Goal: Transaction & Acquisition: Purchase product/service

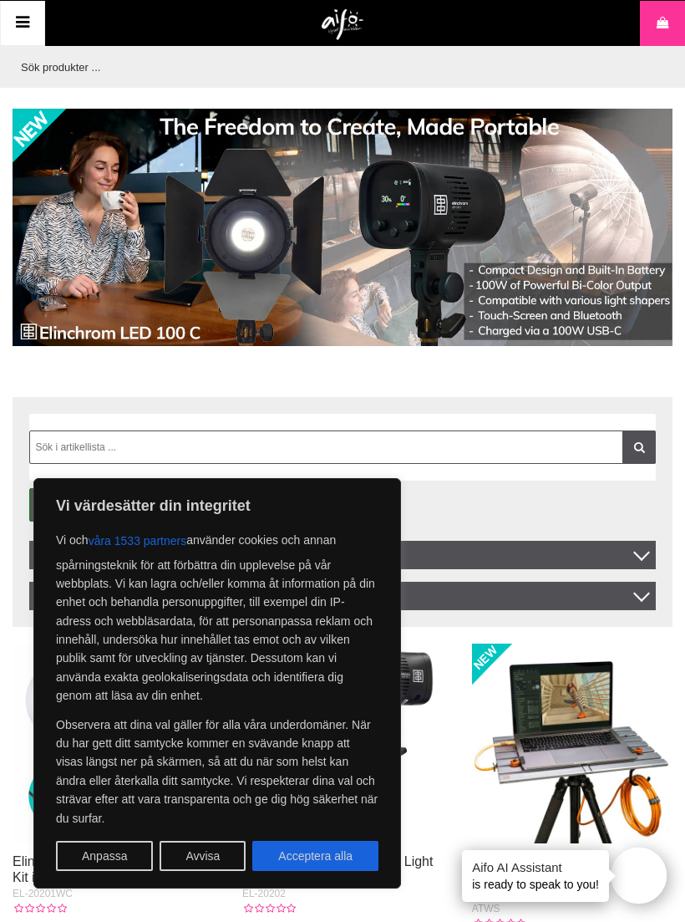
click at [215, 850] on button "Avvisa" at bounding box center [203, 856] width 86 height 30
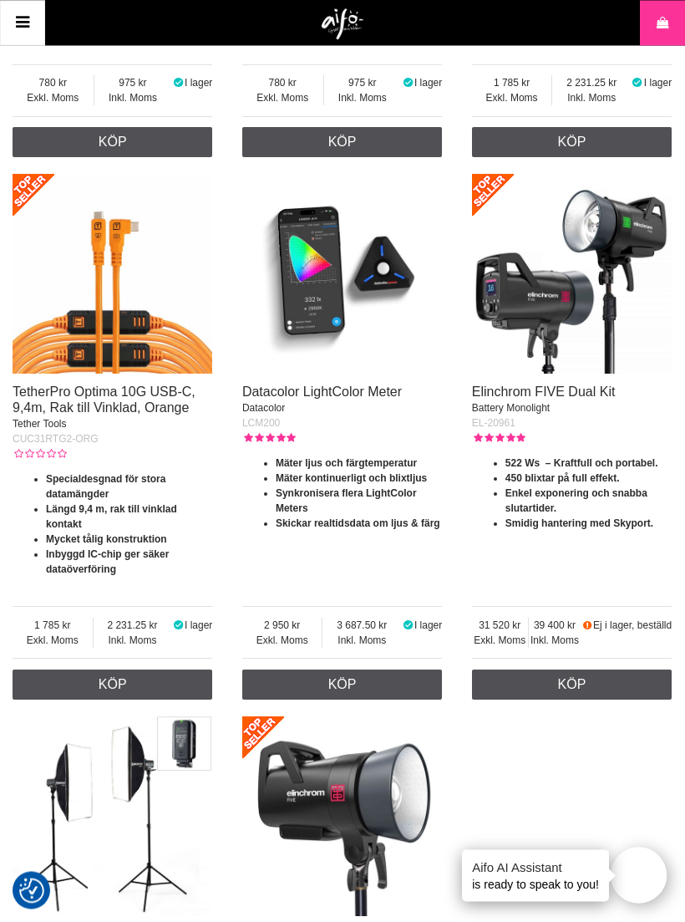
scroll to position [3058, 0]
click at [373, 399] on link "Datacolor LightColor Meter" at bounding box center [322, 391] width 160 height 14
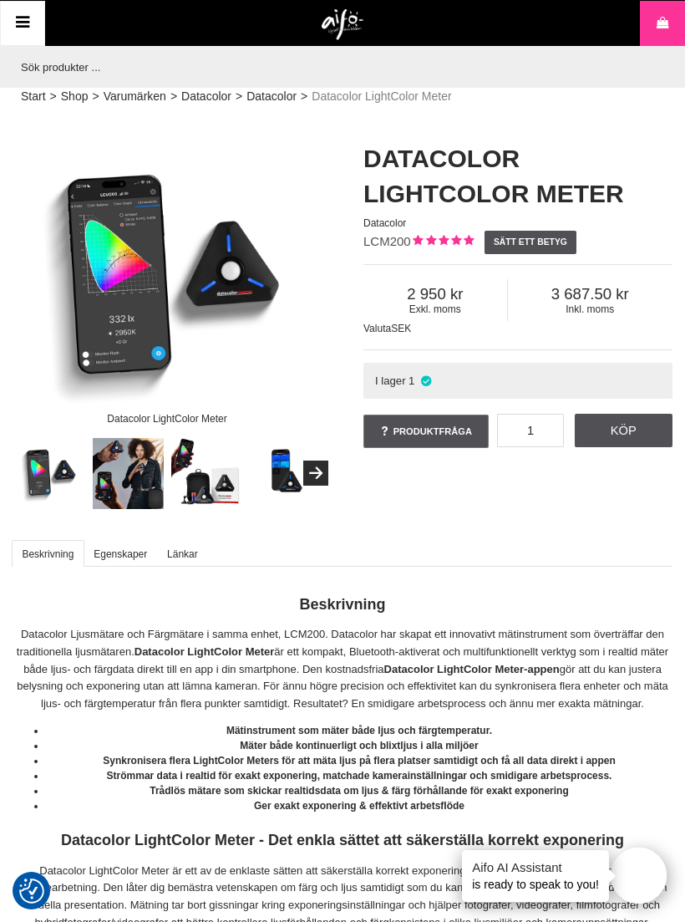
click at [216, 474] on img at bounding box center [207, 474] width 72 height 72
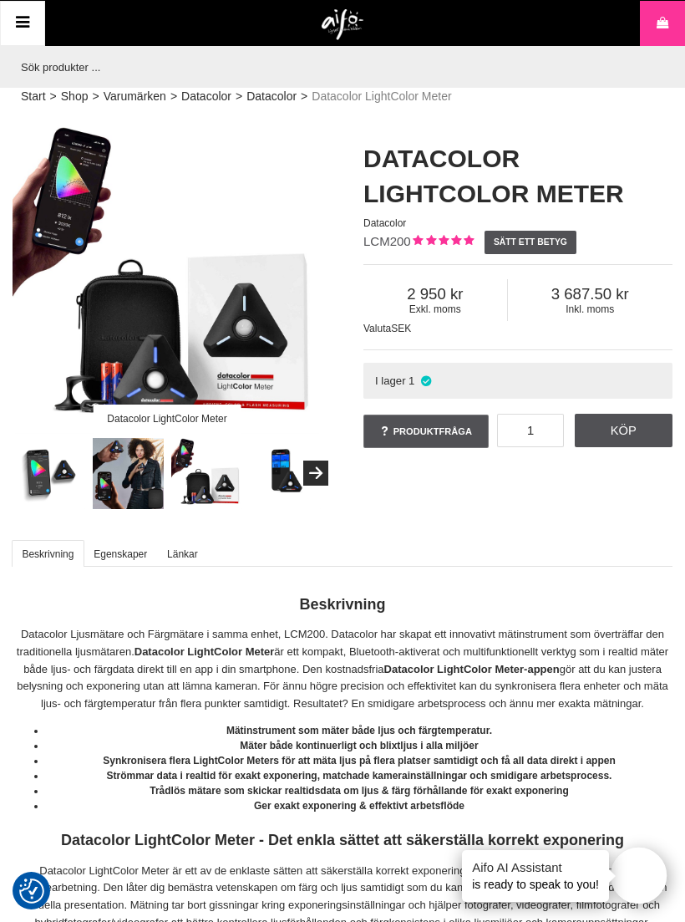
click at [326, 461] on button "Next" at bounding box center [315, 472] width 25 height 25
click at [319, 476] on icon "Next" at bounding box center [316, 473] width 20 height 15
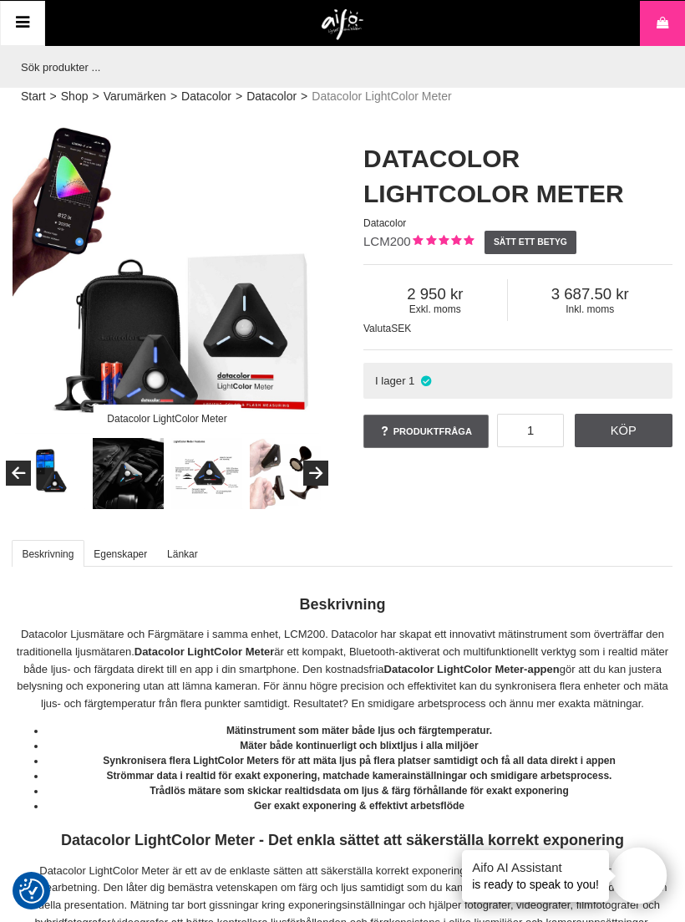
click at [214, 457] on img at bounding box center [207, 474] width 72 height 72
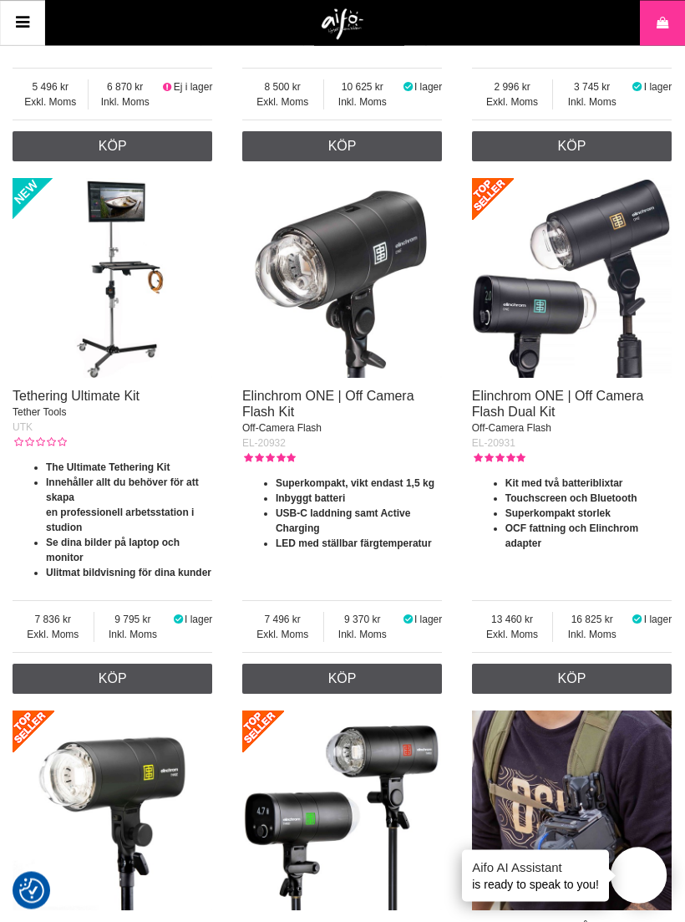
scroll to position [883, 0]
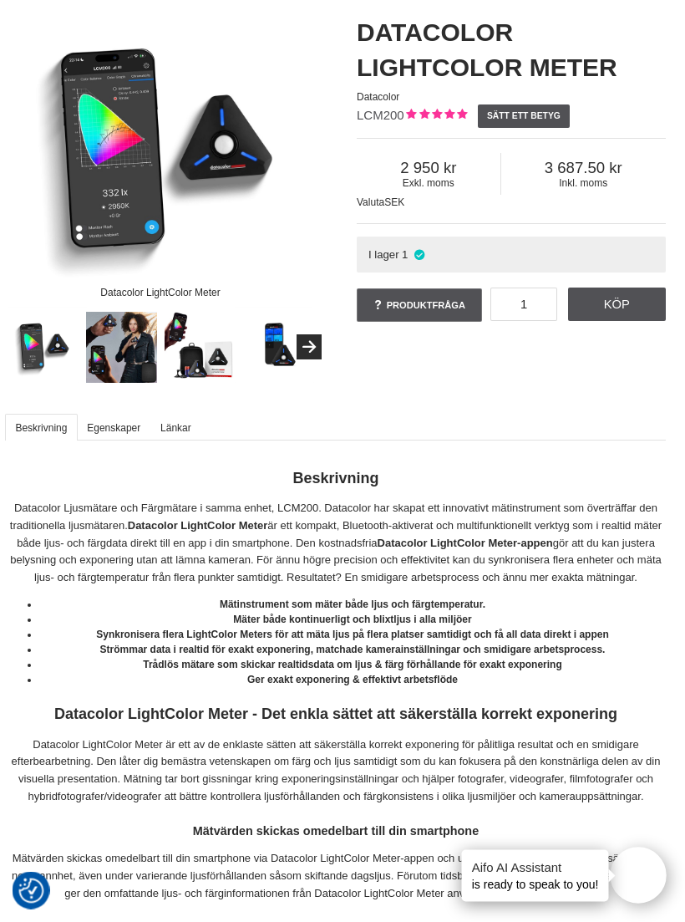
scroll to position [0, 8]
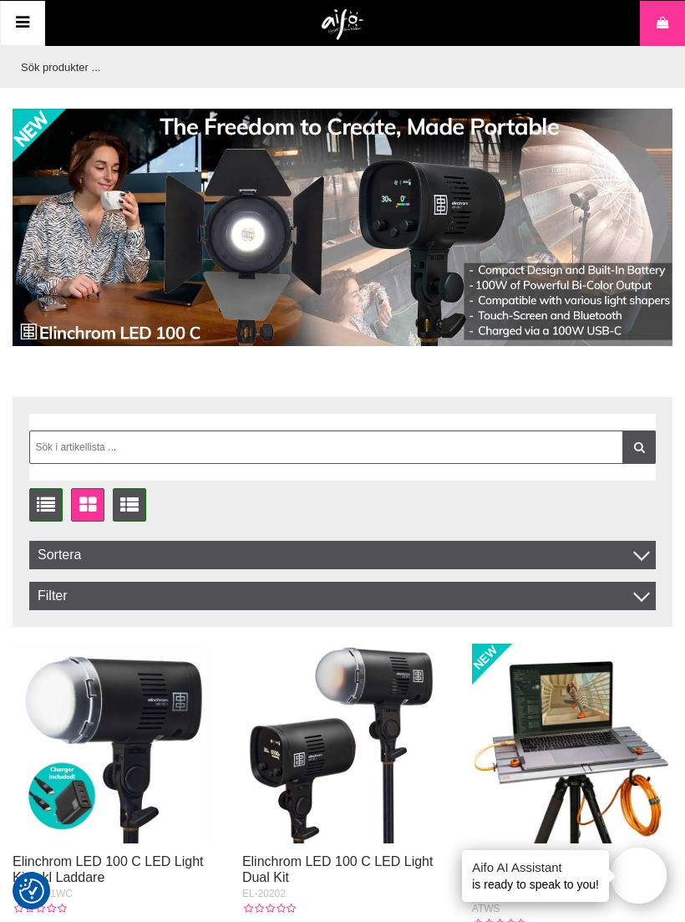
click at [50, 511] on icon at bounding box center [46, 505] width 26 height 18
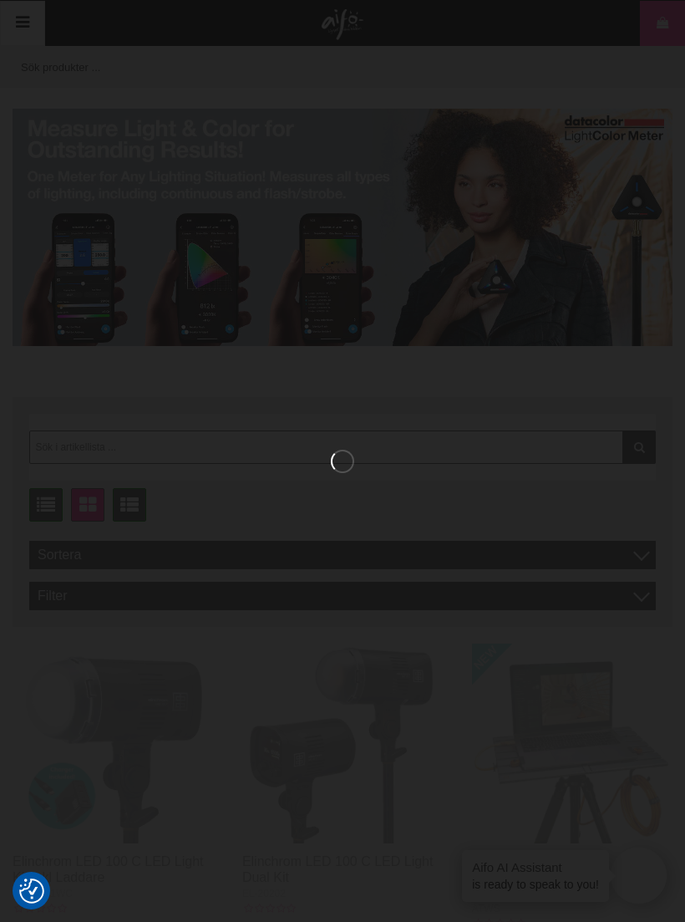
click at [50, 503] on div at bounding box center [342, 461] width 685 height 922
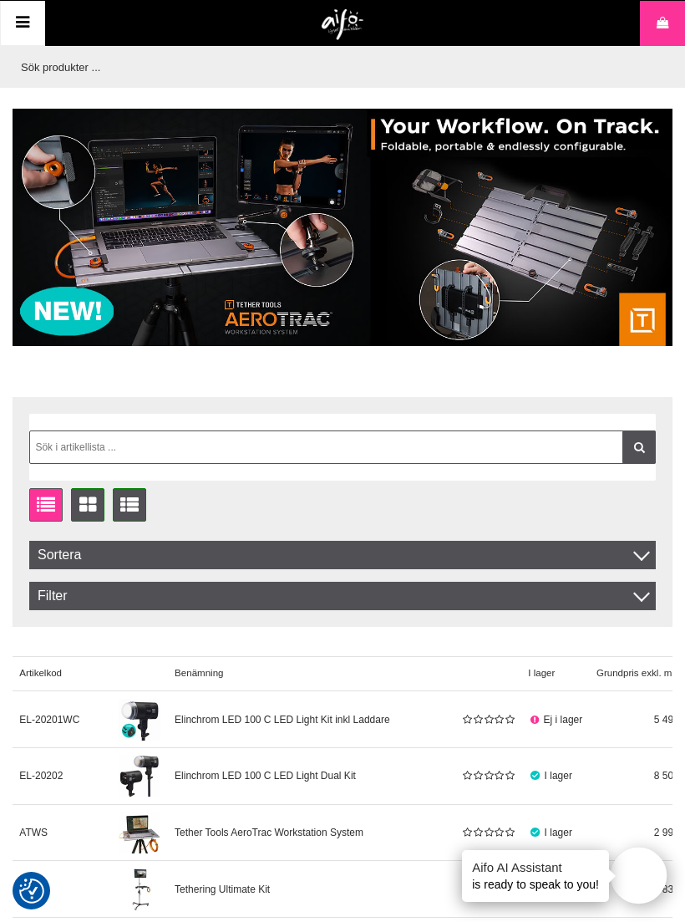
click at [133, 506] on icon at bounding box center [130, 505] width 26 height 18
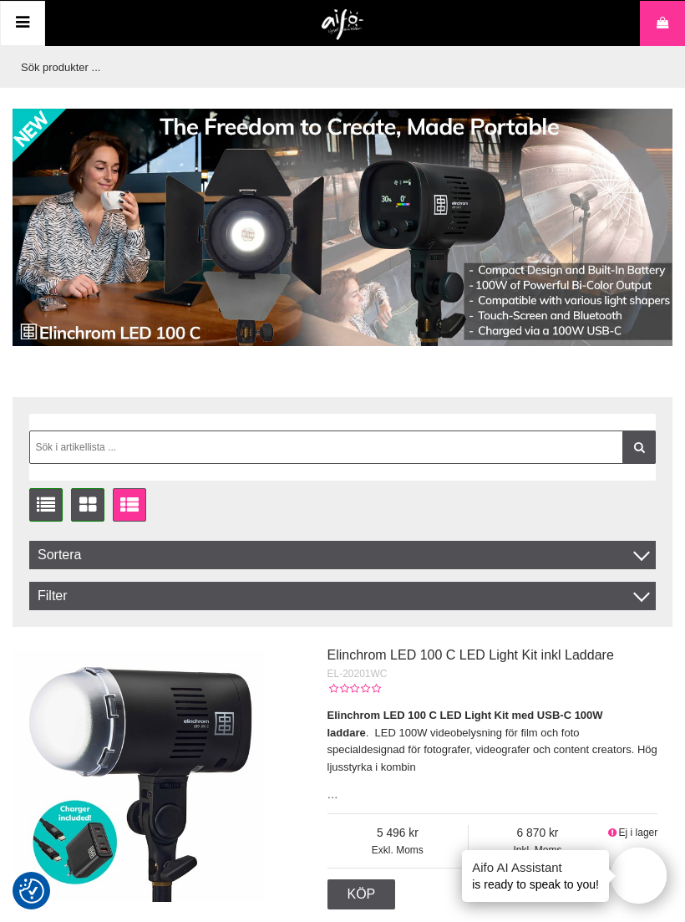
click at [82, 510] on icon at bounding box center [88, 505] width 24 height 18
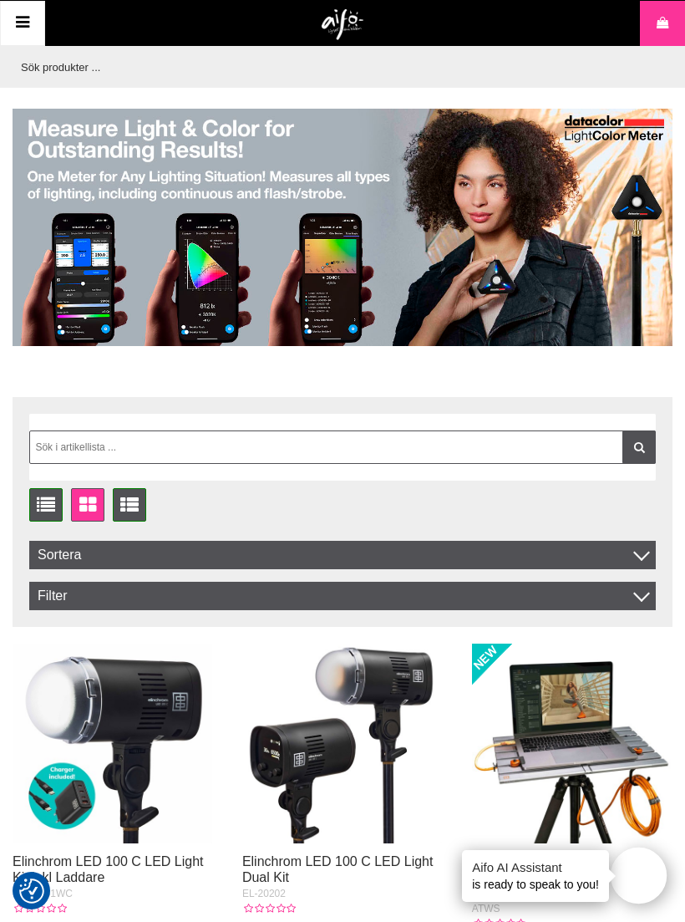
click at [663, 16] on icon at bounding box center [662, 23] width 17 height 18
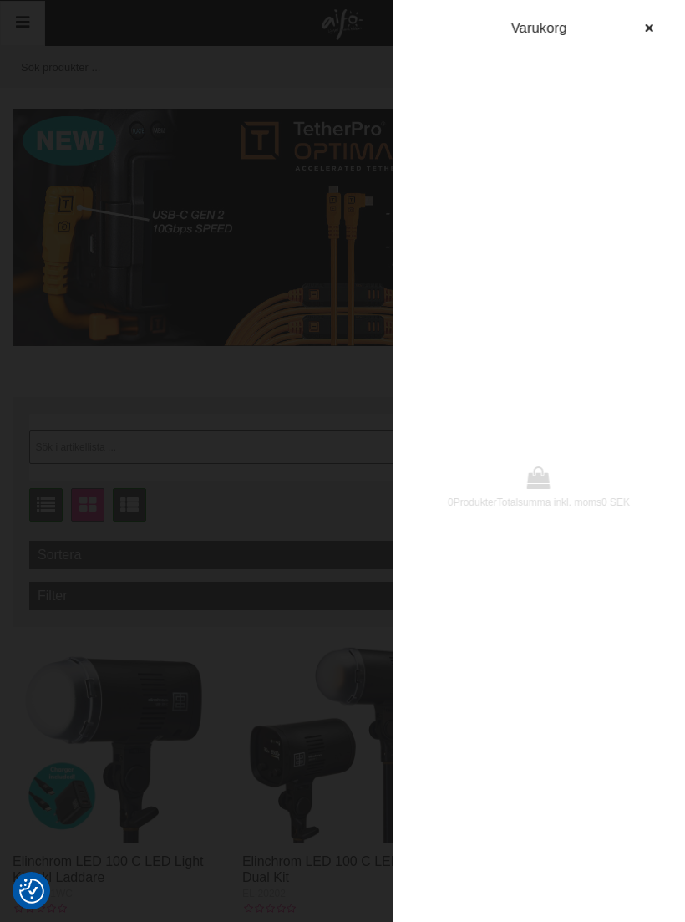
click at [650, 26] on icon "button" at bounding box center [649, 29] width 12 height 12
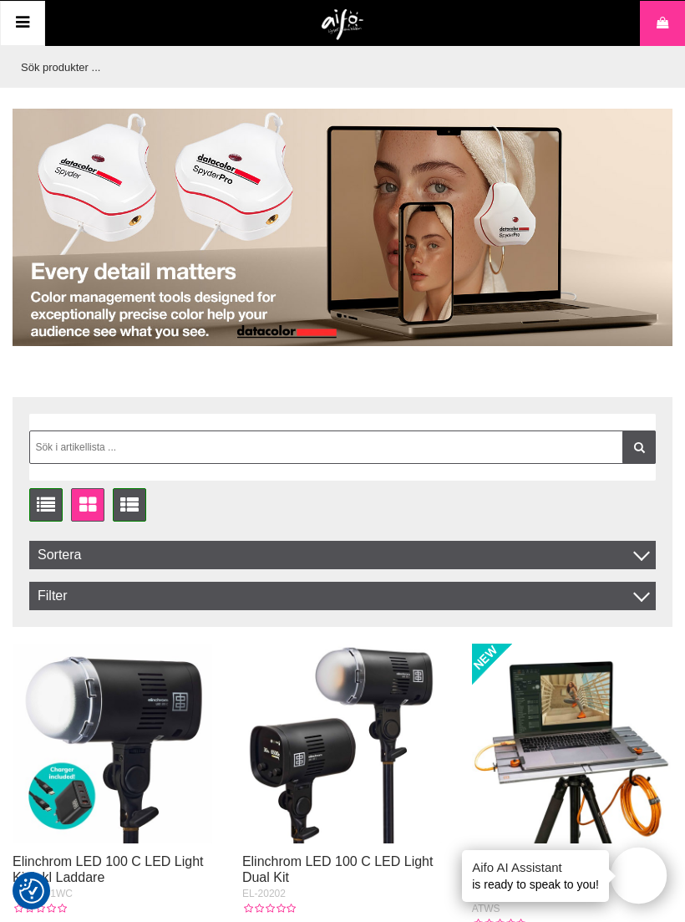
click at [288, 336] on img at bounding box center [343, 227] width 660 height 237
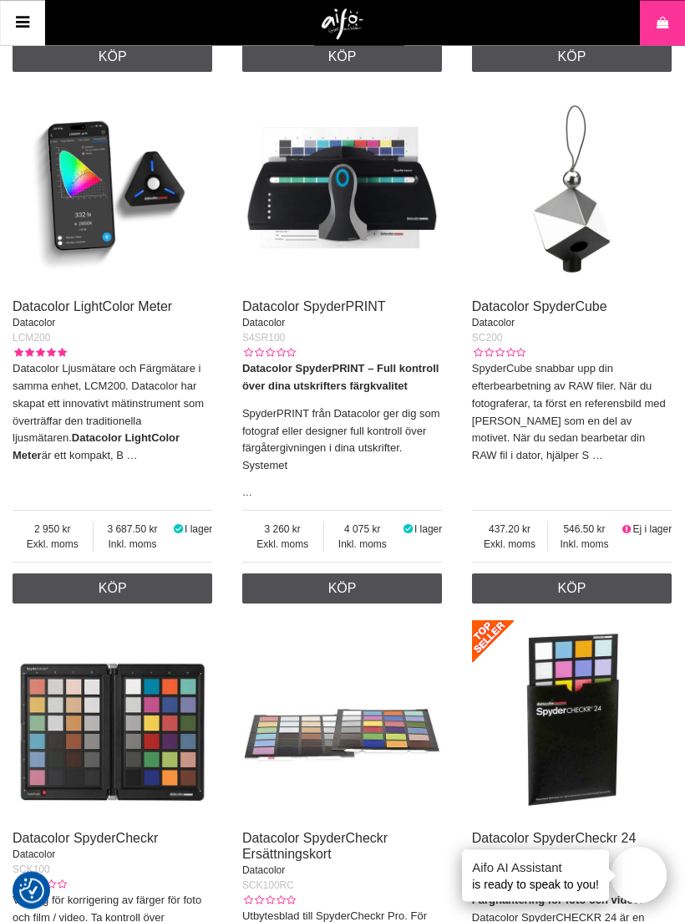
scroll to position [1252, 0]
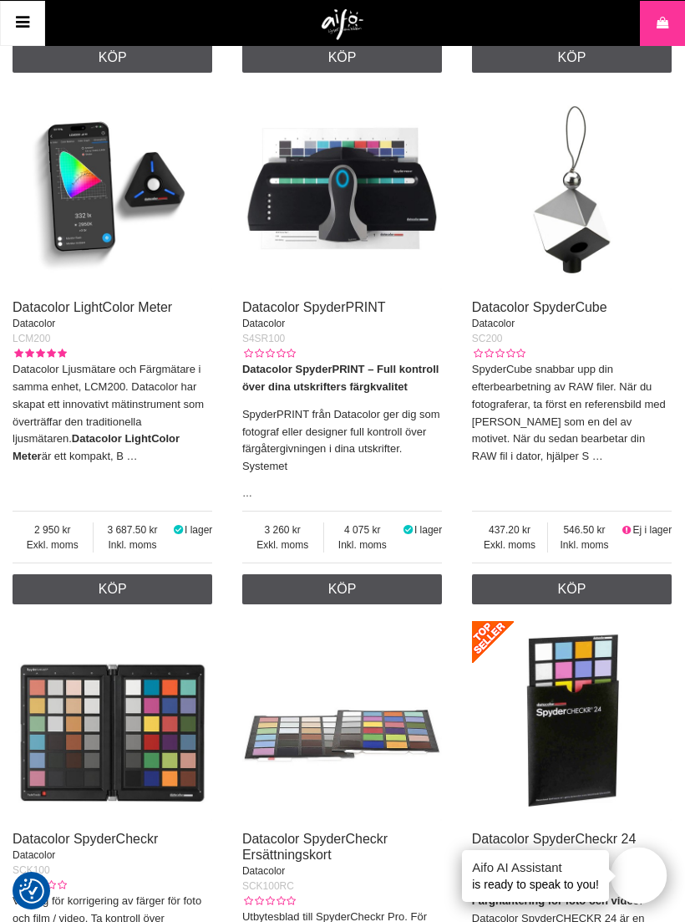
click at [292, 308] on link "Datacolor SpyderPRINT" at bounding box center [314, 307] width 144 height 14
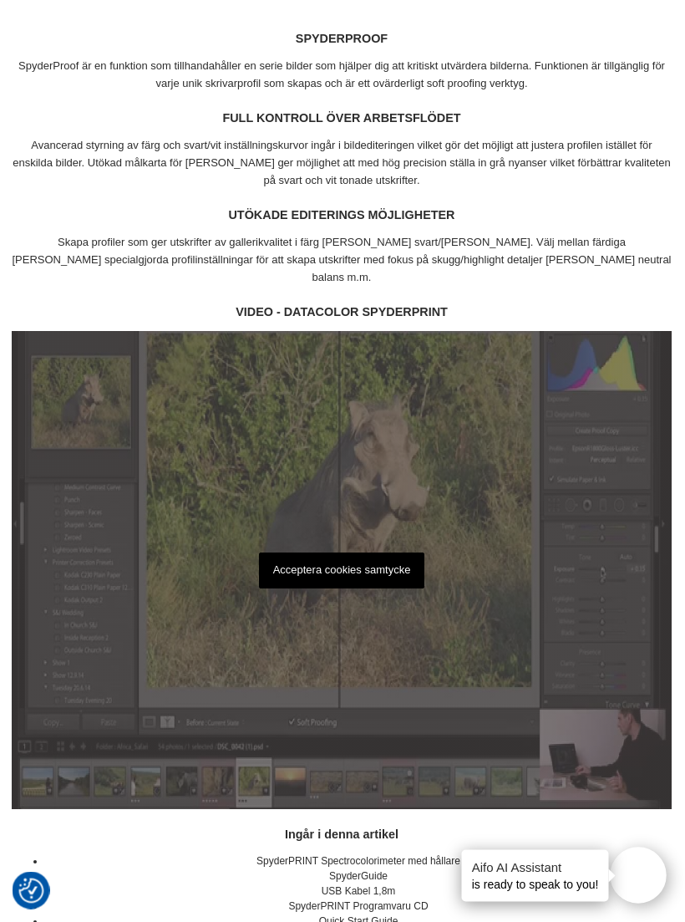
scroll to position [1645, 1]
click at [357, 553] on p "Acceptera cookies samtycke" at bounding box center [342, 571] width 166 height 36
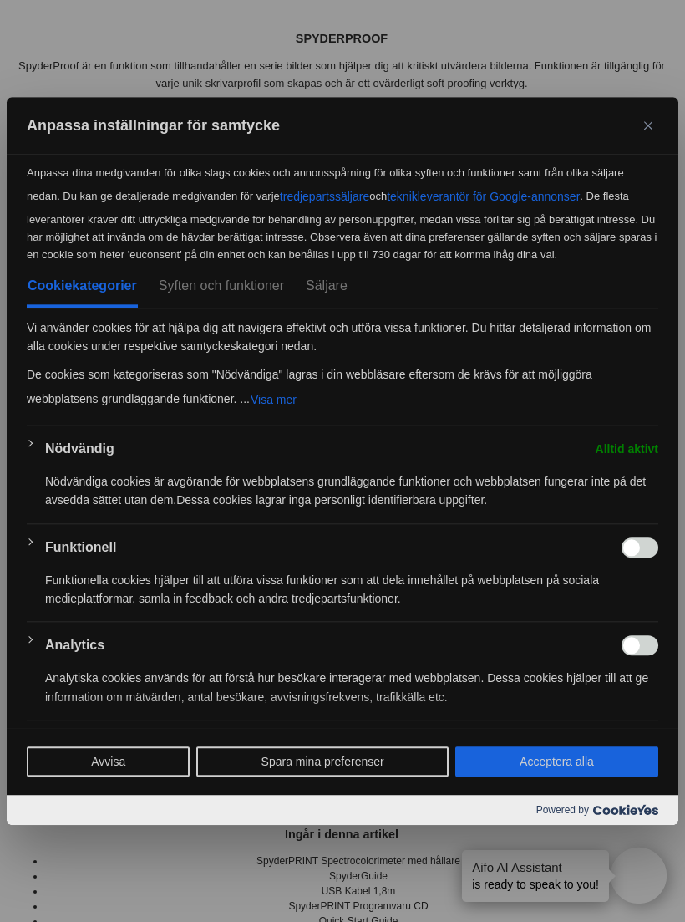
click at [350, 776] on button "Spara mina preferenser" at bounding box center [322, 761] width 252 height 30
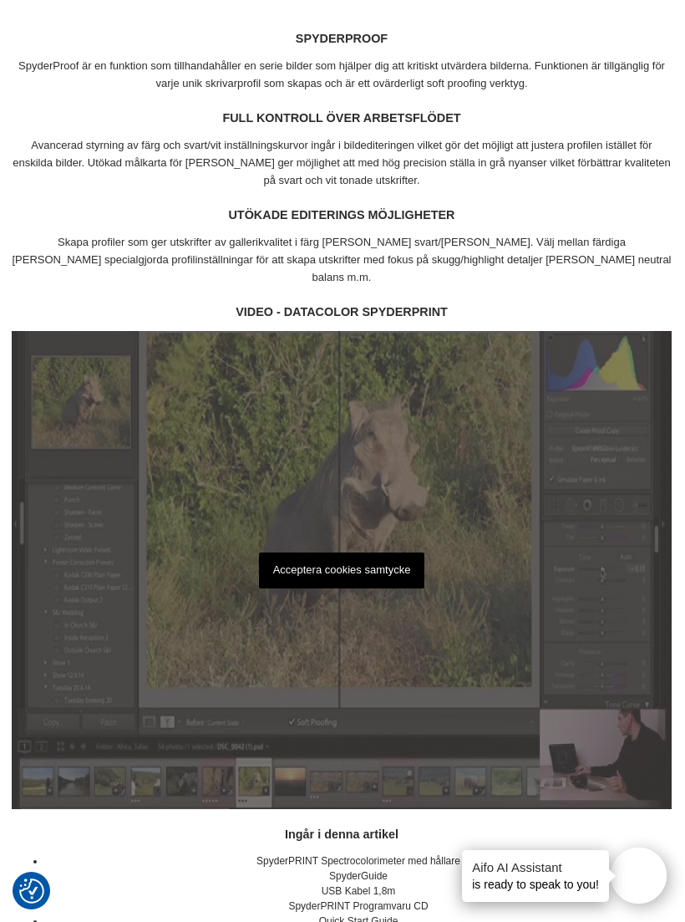
click at [361, 552] on p "Acceptera cookies samtycke" at bounding box center [342, 570] width 166 height 36
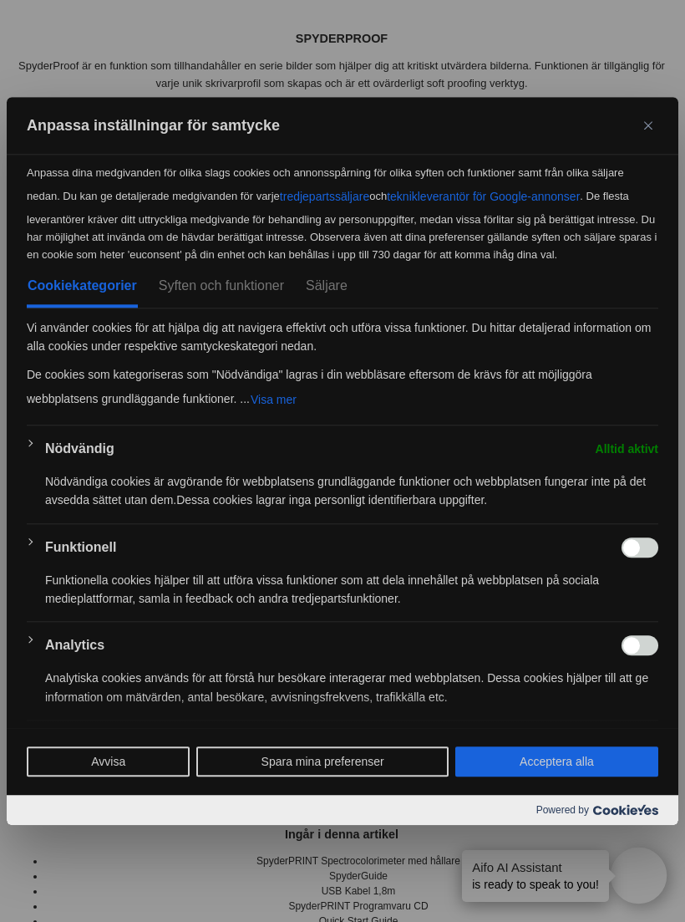
click at [350, 776] on button "Spara mina preferenser" at bounding box center [322, 761] width 252 height 30
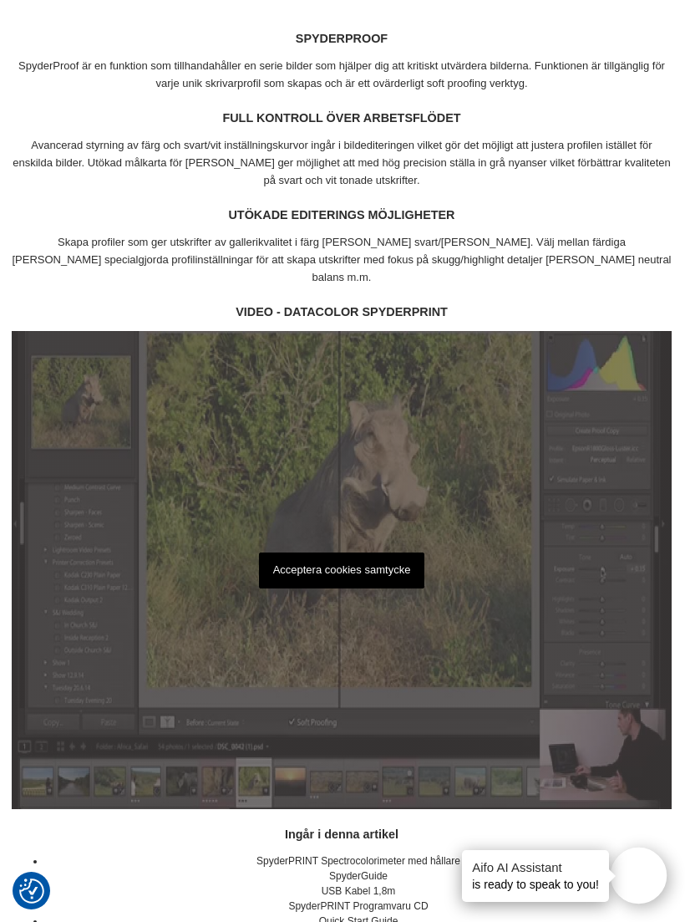
click at [588, 597] on div "Acceptera cookies samtycke" at bounding box center [342, 570] width 660 height 478
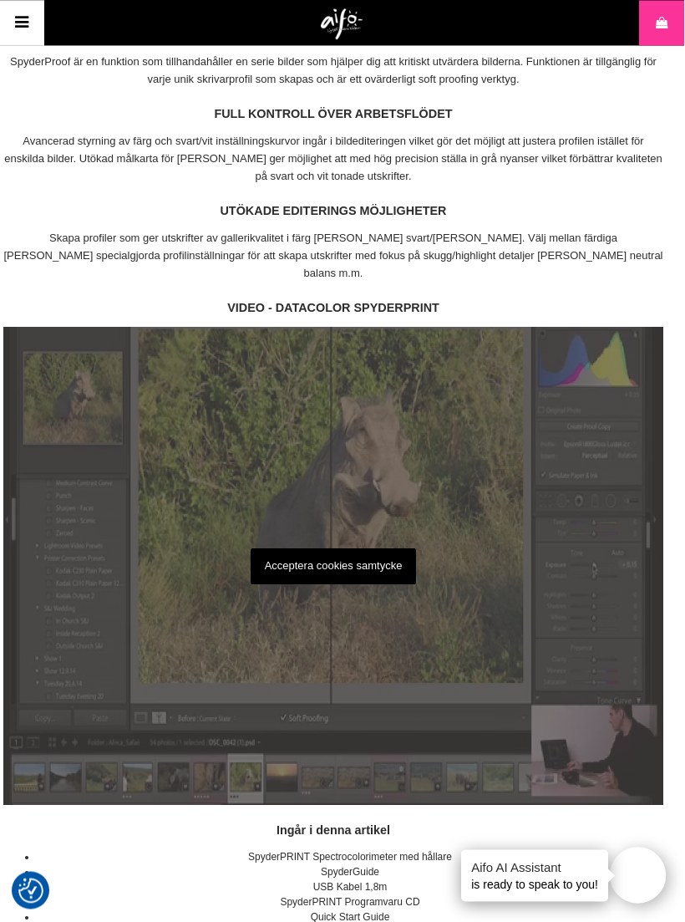
scroll to position [1650, 8]
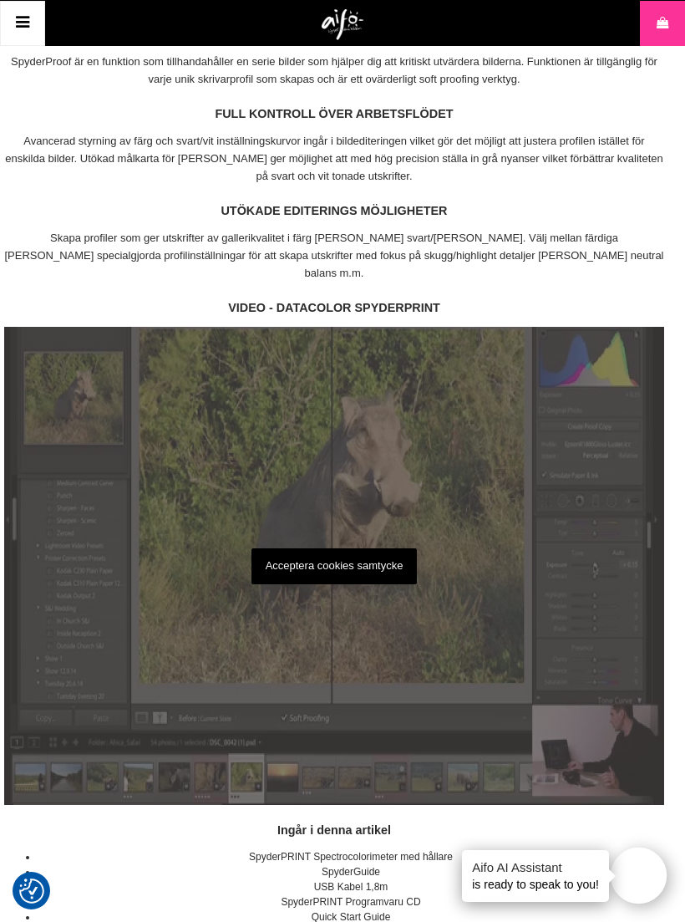
click at [347, 548] on p "Acceptera cookies samtycke" at bounding box center [335, 566] width 166 height 36
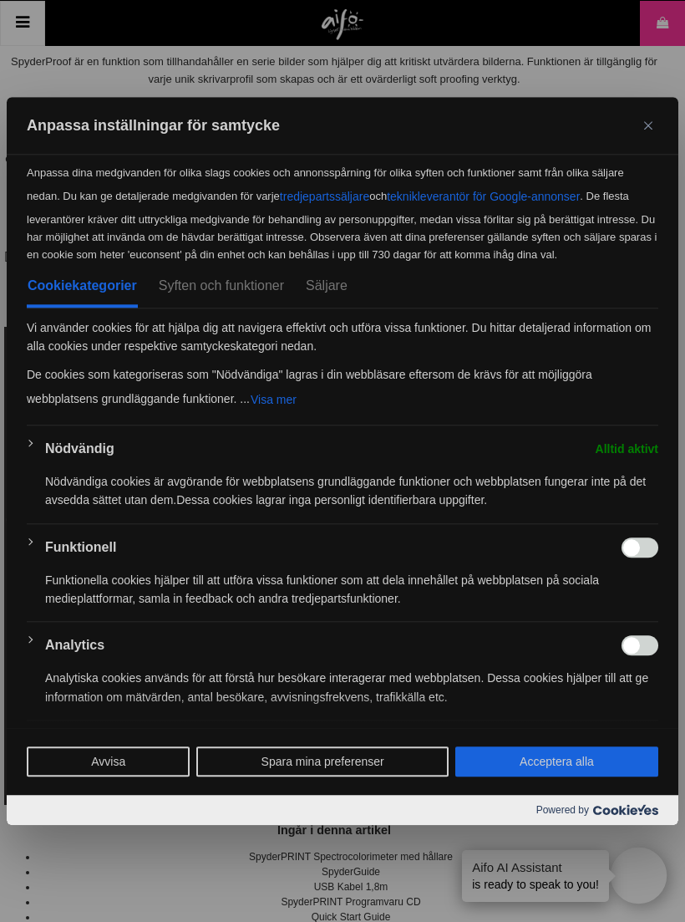
click at [569, 776] on button "Acceptera alla" at bounding box center [556, 761] width 203 height 30
checkbox input "true"
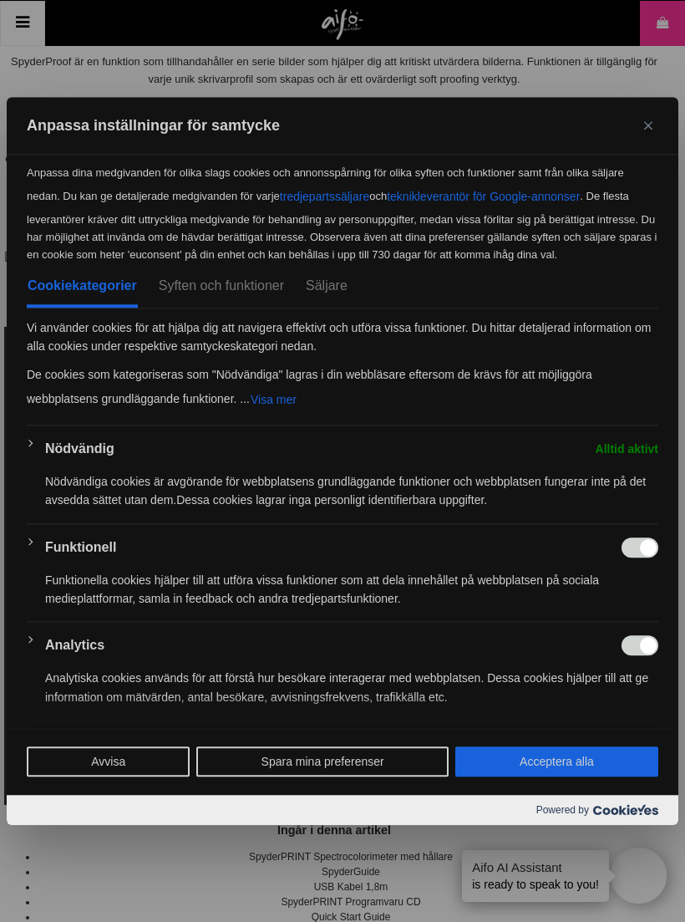
checkbox input "true"
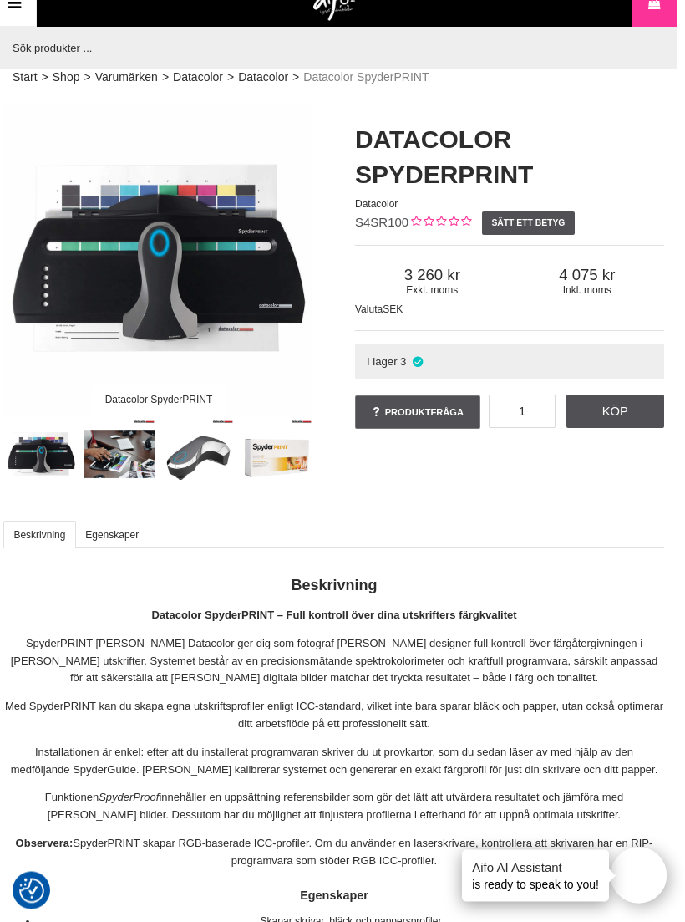
scroll to position [0, 8]
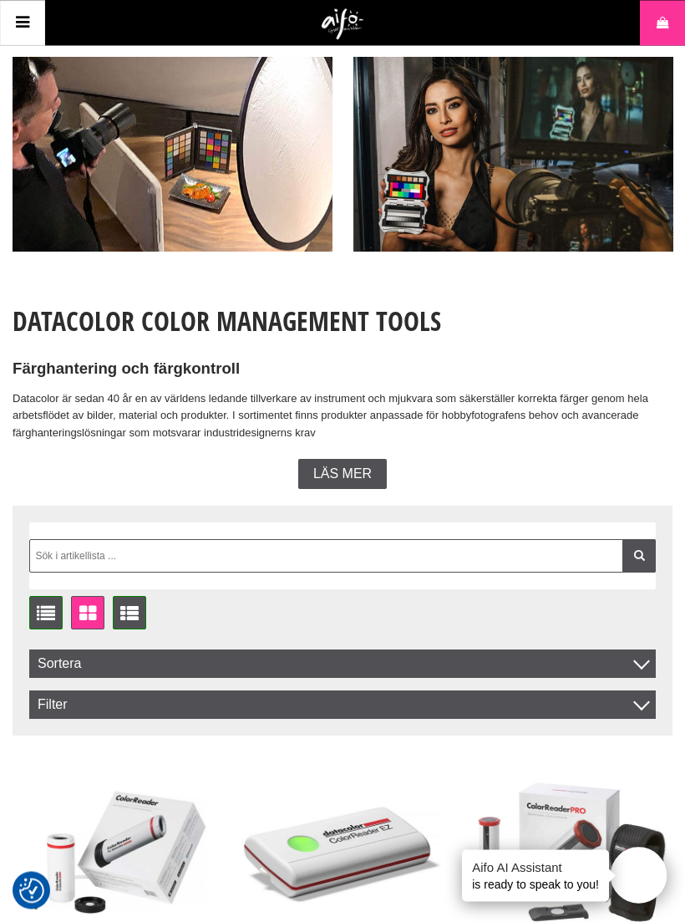
scroll to position [63, 0]
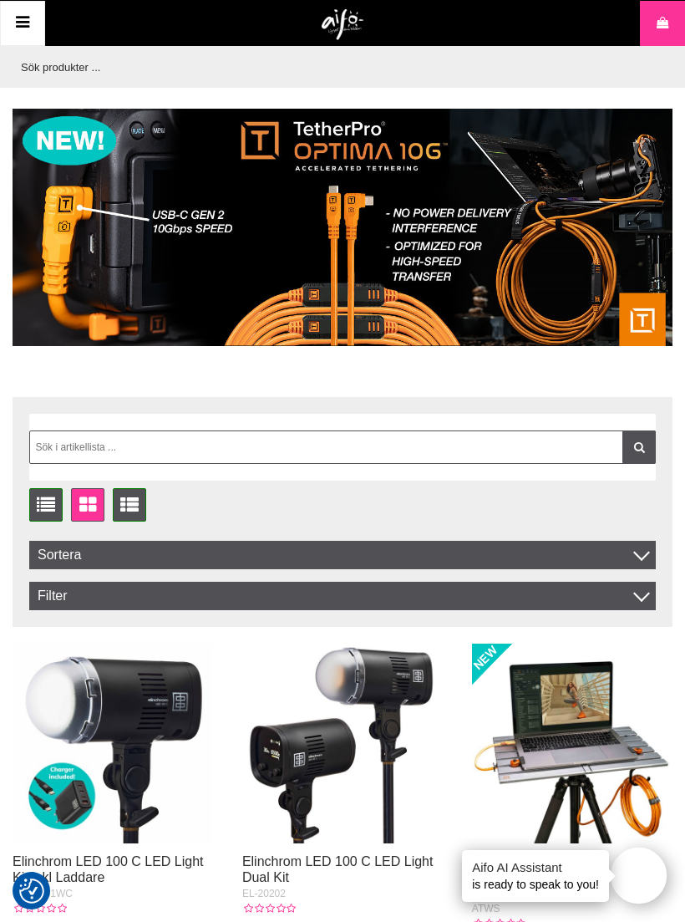
click at [348, 276] on img at bounding box center [343, 227] width 660 height 237
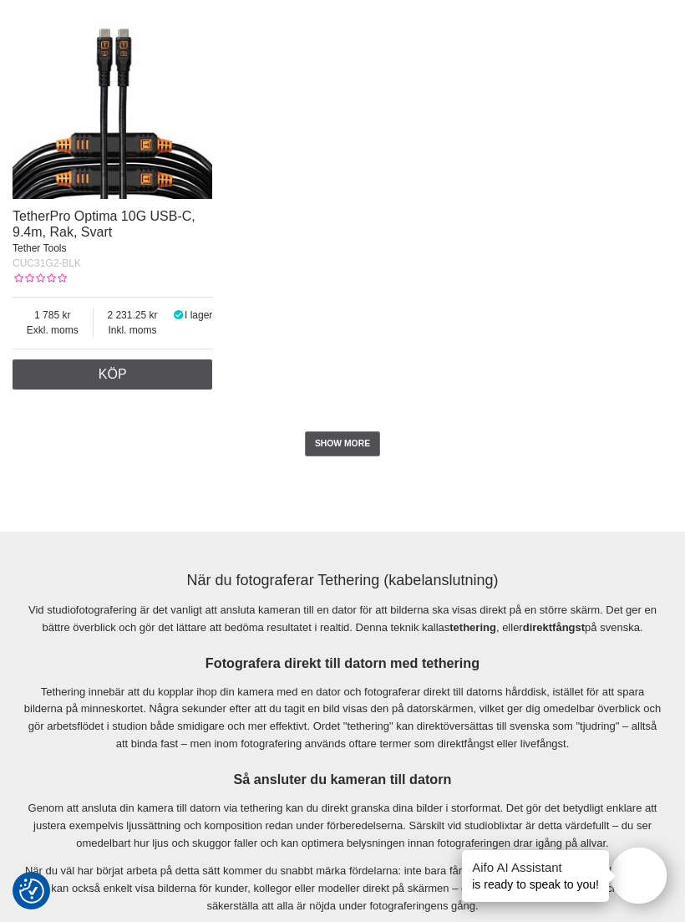
scroll to position [4441, 0]
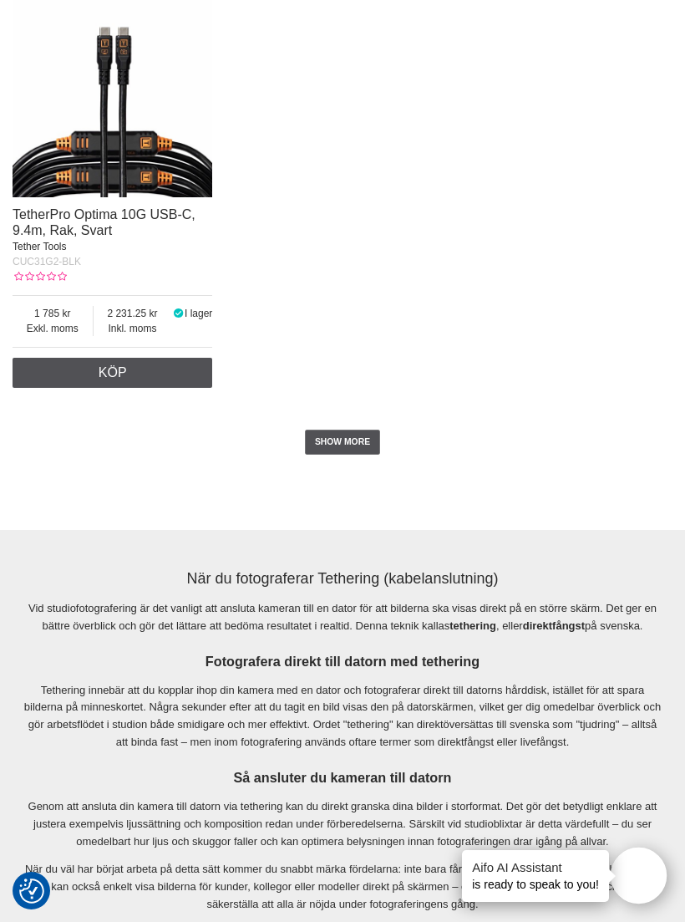
click at [348, 455] on link "SHOW MORE" at bounding box center [343, 442] width 76 height 25
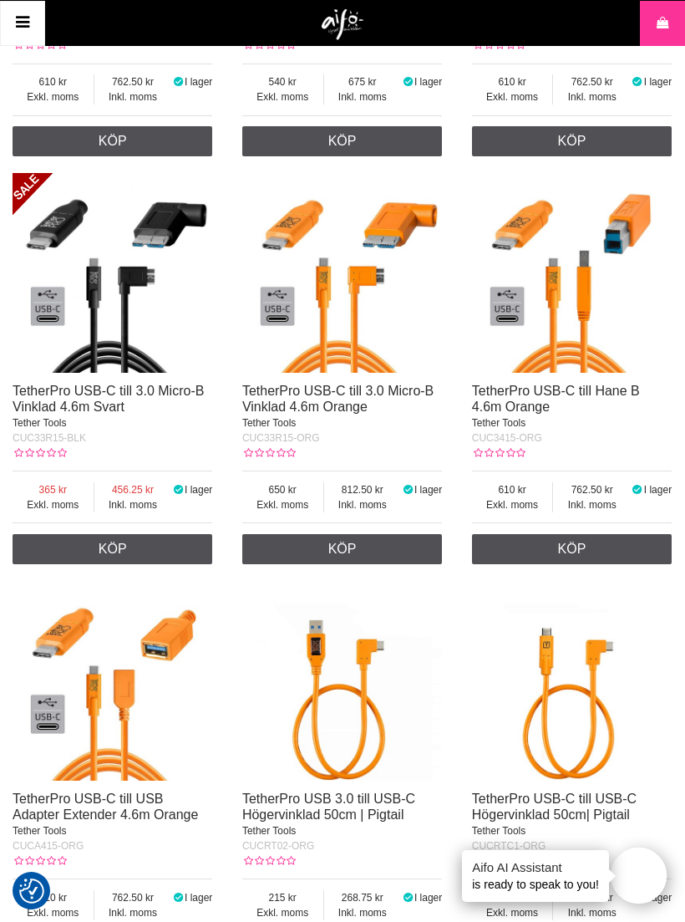
scroll to position [5895, 0]
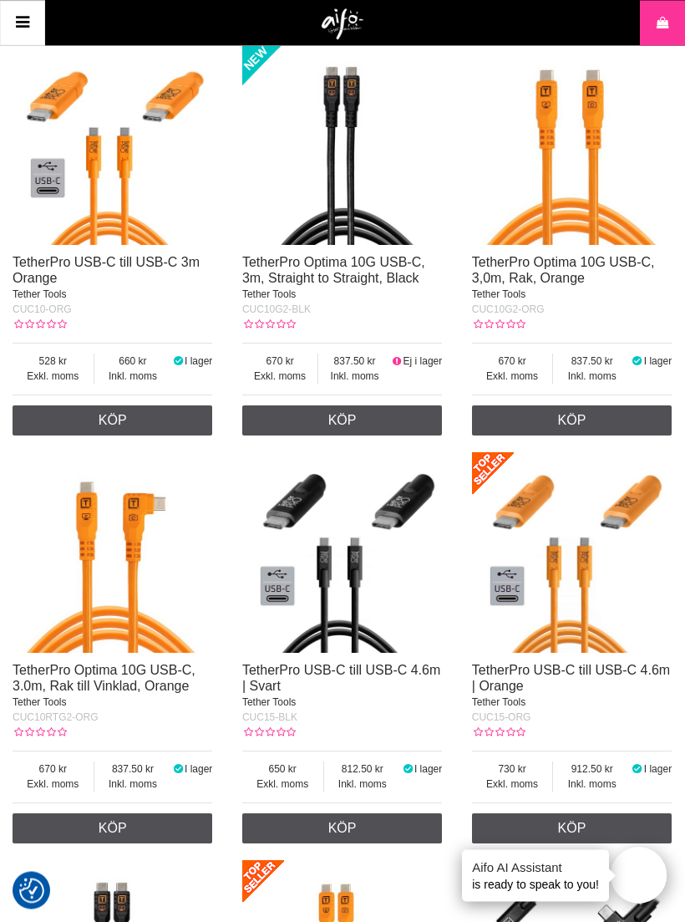
click at [23, 21] on icon at bounding box center [23, 23] width 20 height 24
click at [26, 29] on icon at bounding box center [23, 23] width 20 height 24
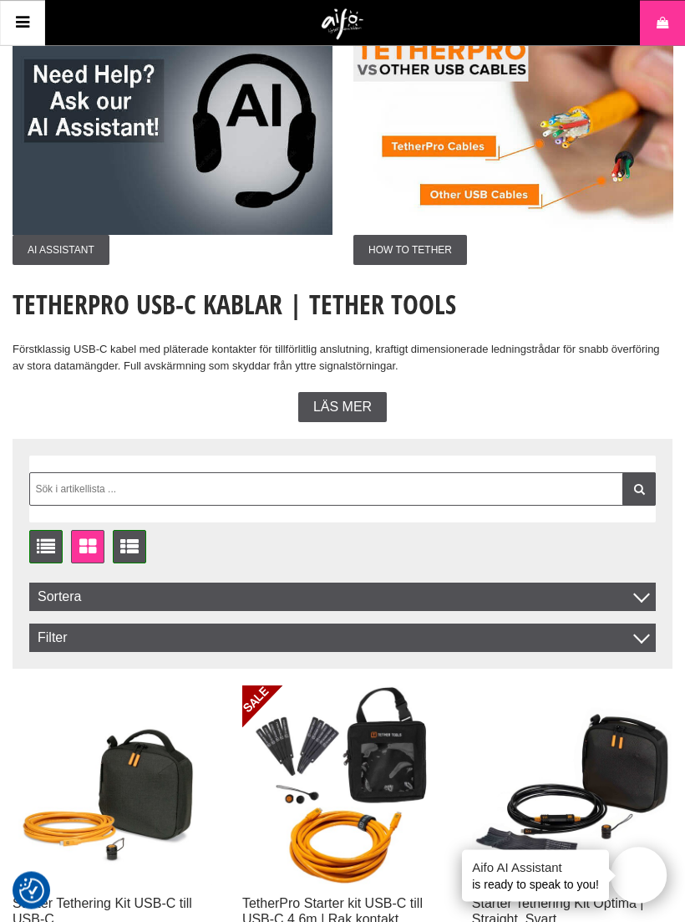
scroll to position [0, 0]
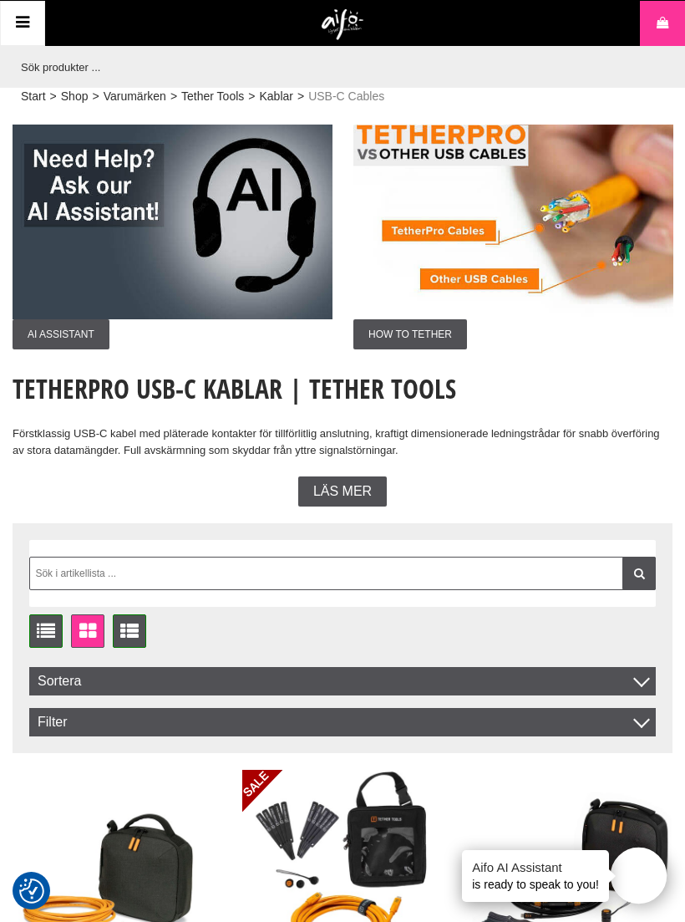
click at [359, 489] on span "Läs mer" at bounding box center [342, 491] width 58 height 15
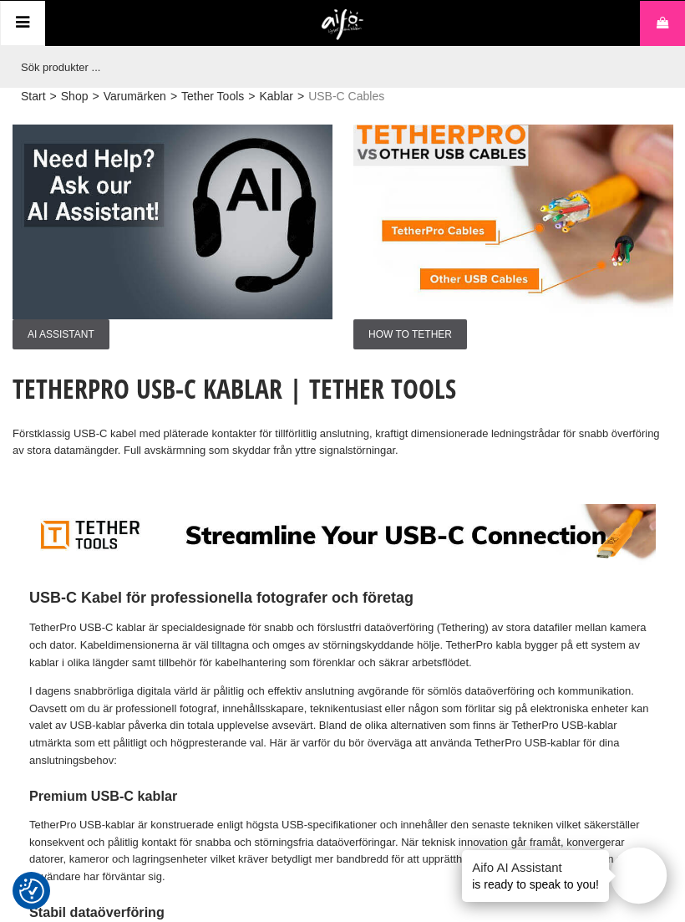
click at [22, 28] on icon at bounding box center [23, 23] width 20 height 24
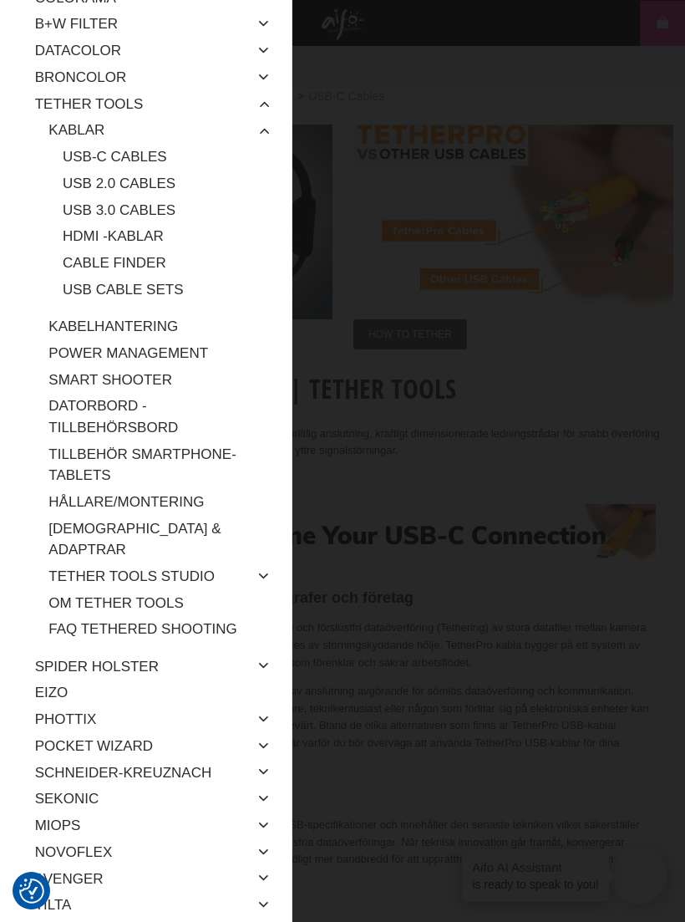
scroll to position [264, 0]
click at [175, 284] on link "USB Cable Sets" at bounding box center [167, 289] width 208 height 27
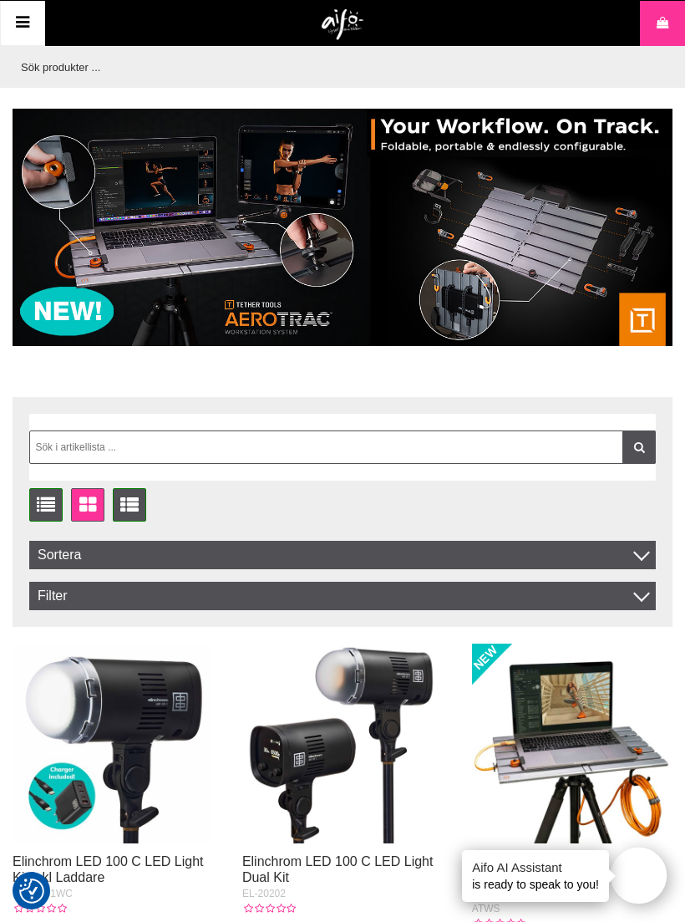
click at [18, 24] on icon at bounding box center [23, 23] width 20 height 24
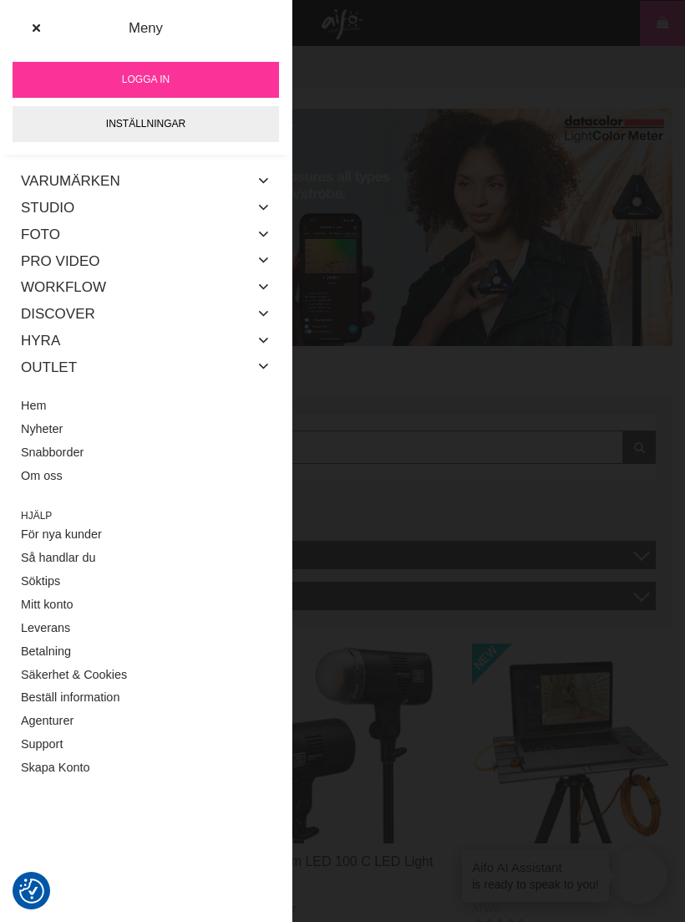
click at [45, 233] on link "Foto" at bounding box center [40, 234] width 39 height 27
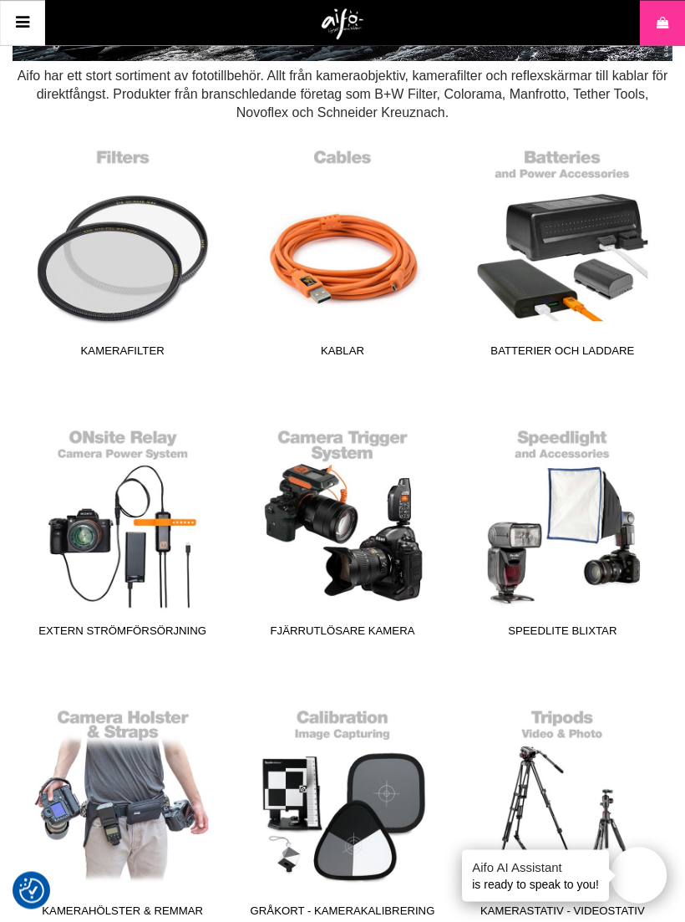
scroll to position [249, 0]
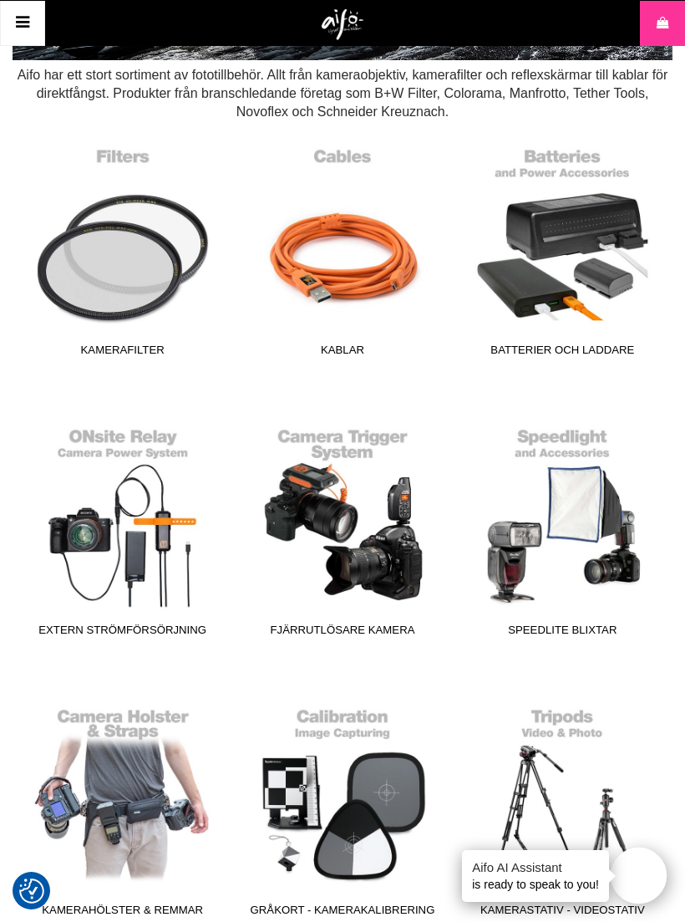
click at [369, 284] on link "Kablar" at bounding box center [342, 252] width 199 height 226
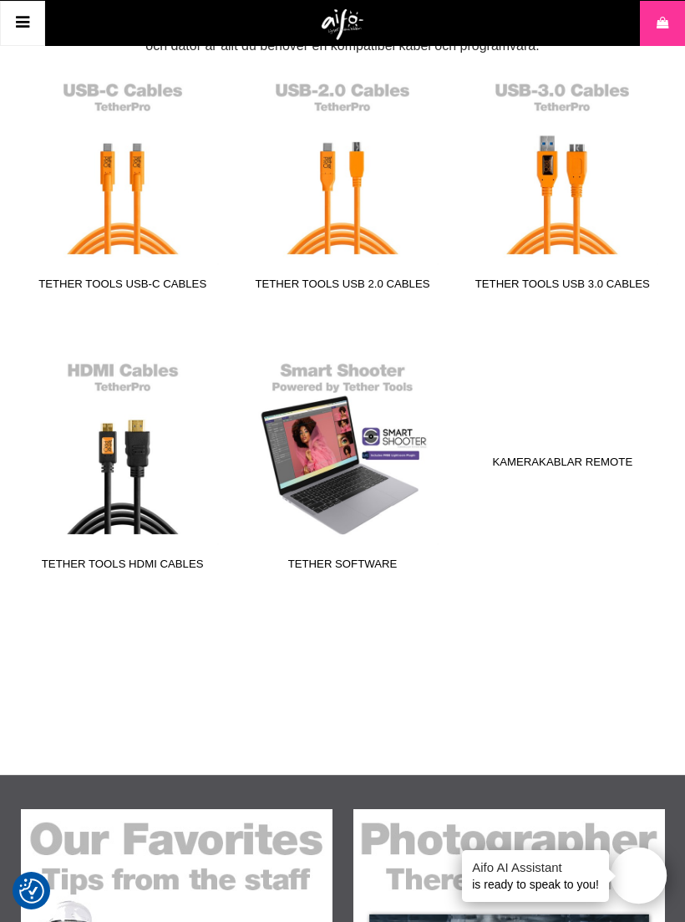
scroll to position [314, 0]
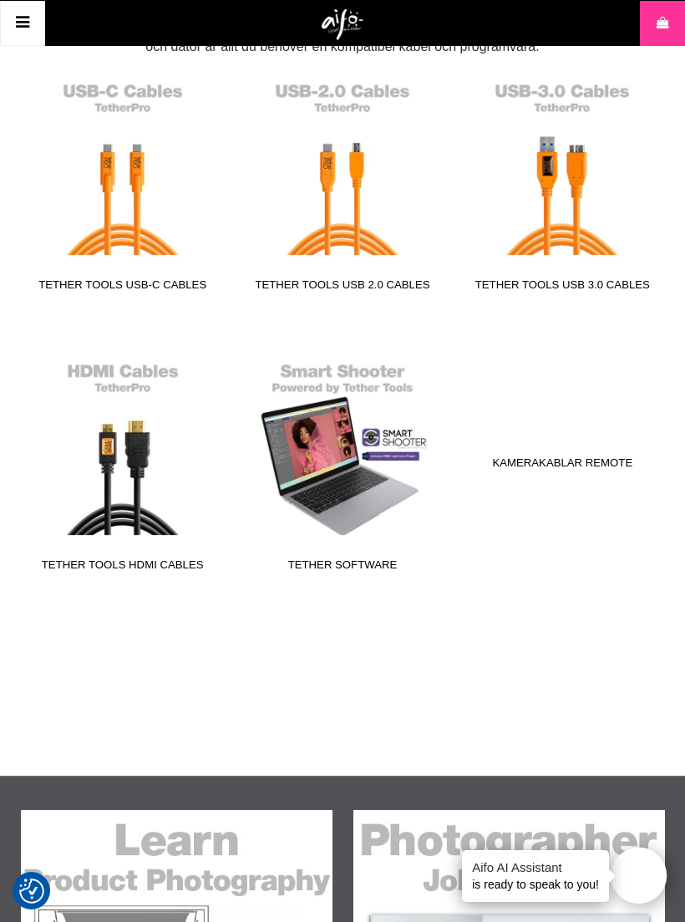
click at [572, 195] on link "Tether Tools USB 3.0 Cables" at bounding box center [562, 187] width 199 height 226
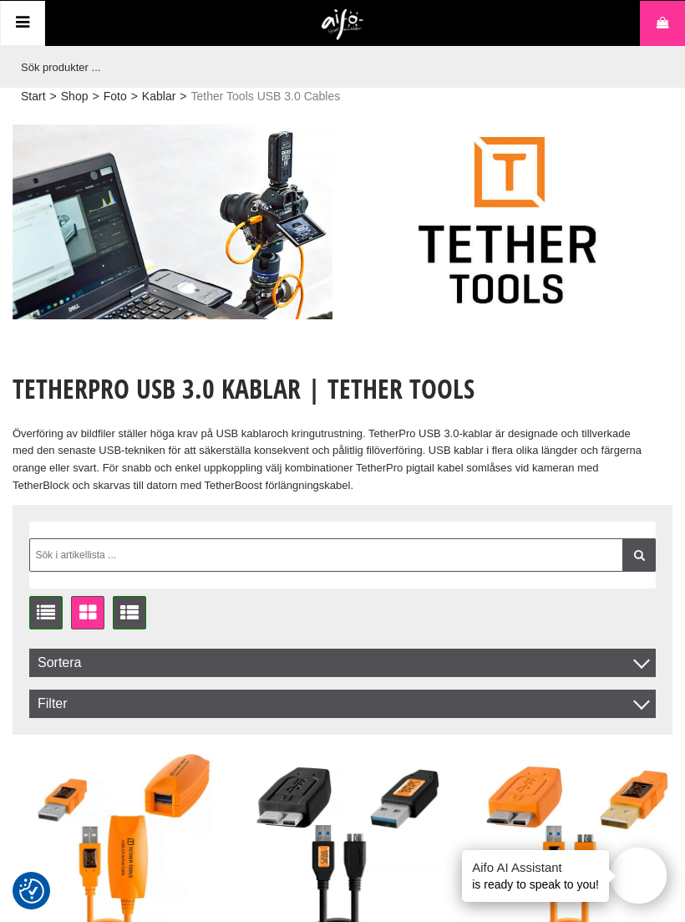
click at [20, 19] on icon at bounding box center [23, 23] width 20 height 24
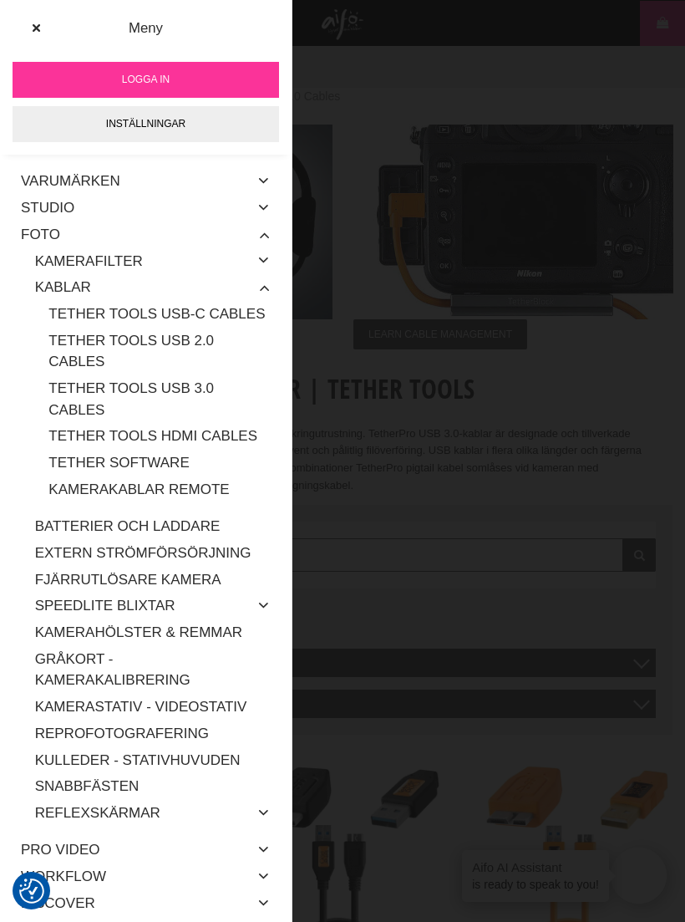
click at [53, 237] on link "Foto" at bounding box center [40, 234] width 39 height 27
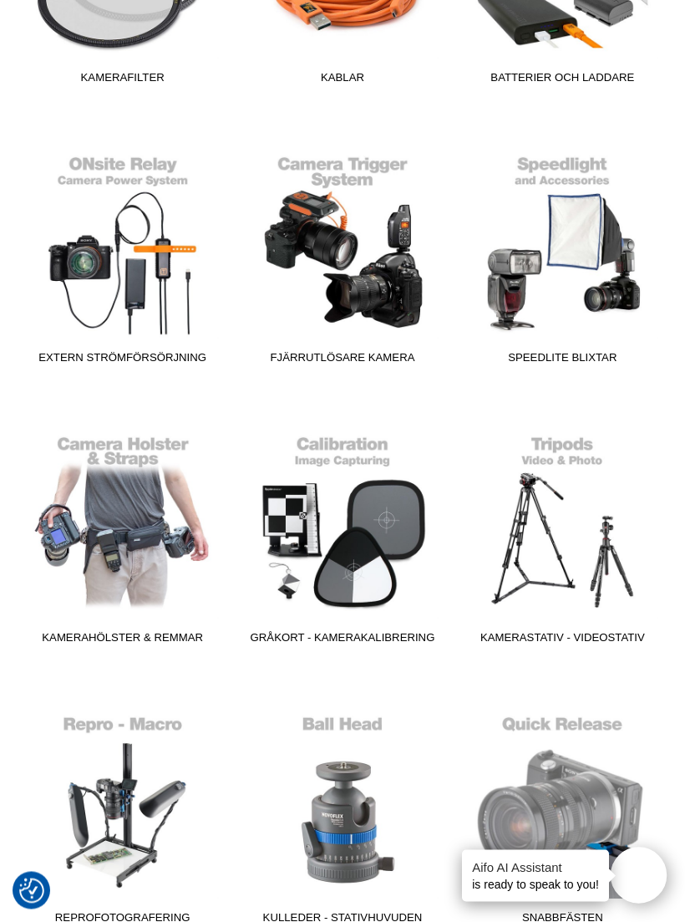
scroll to position [524, 0]
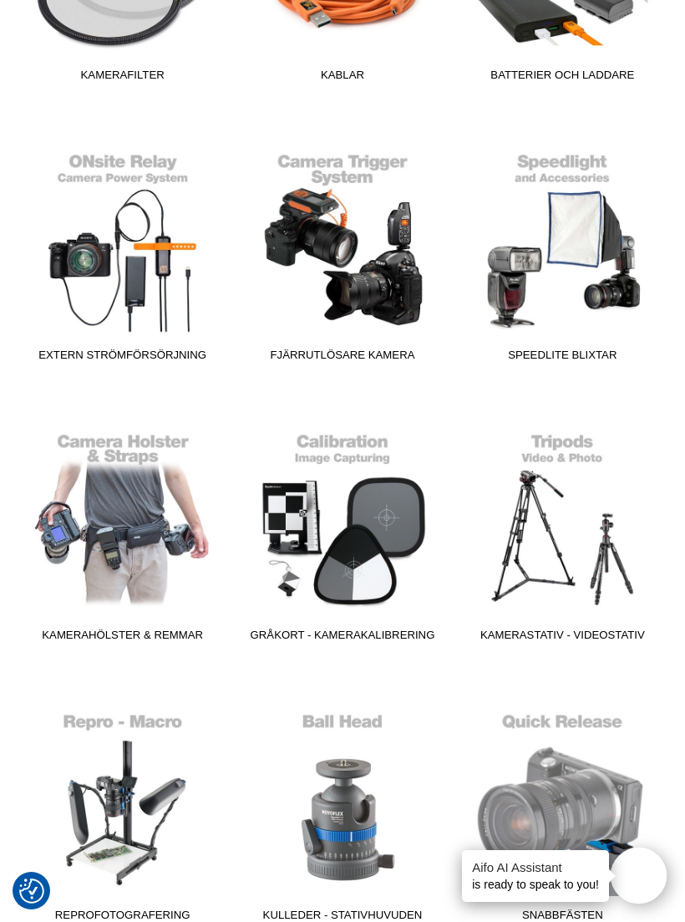
click at [378, 519] on link "Gråkort - Kamerakalibrering" at bounding box center [342, 537] width 199 height 226
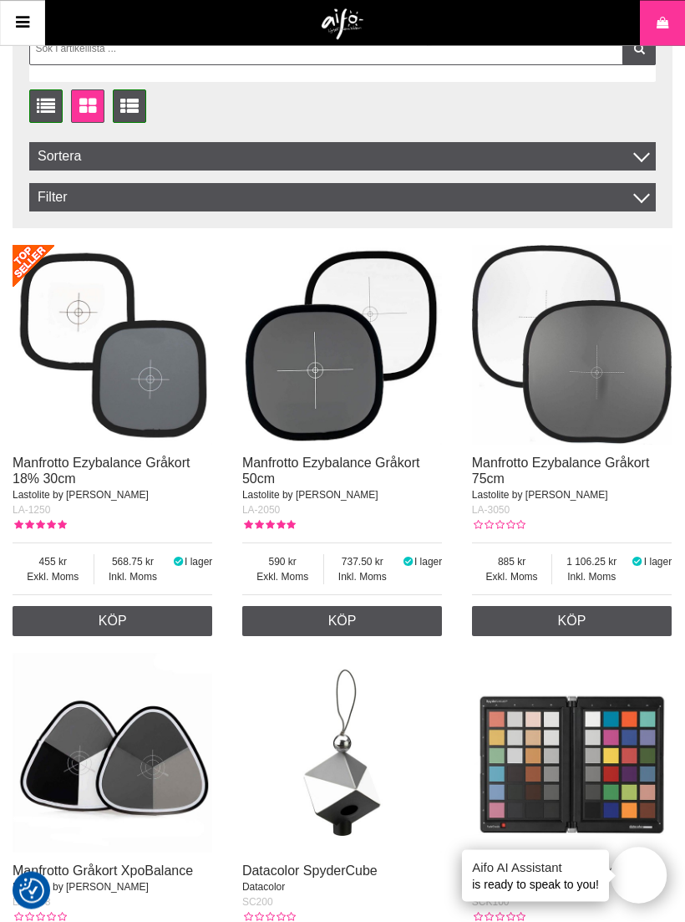
scroll to position [409, 0]
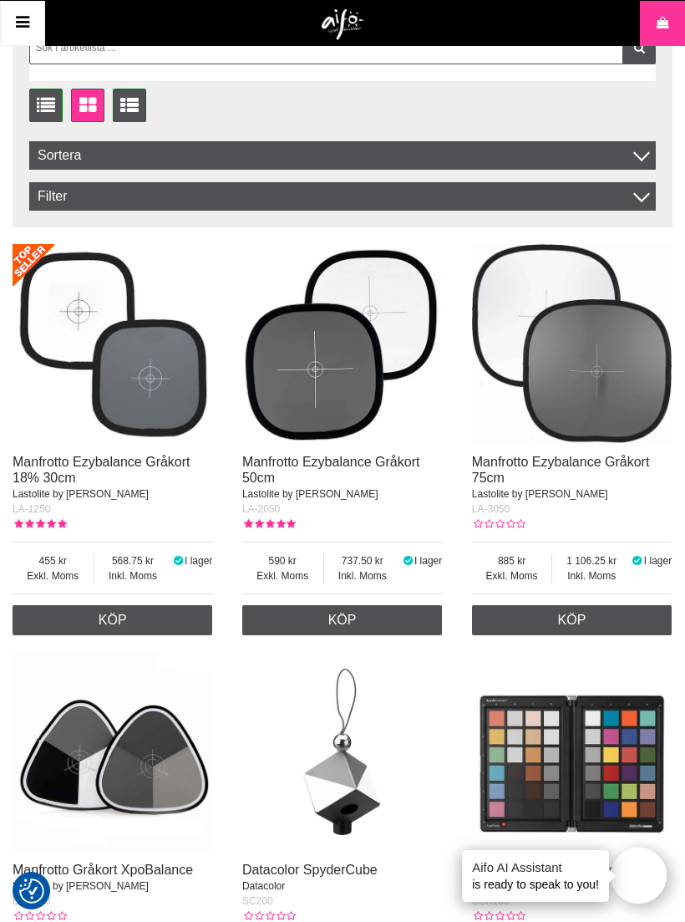
click at [150, 374] on img at bounding box center [113, 344] width 200 height 200
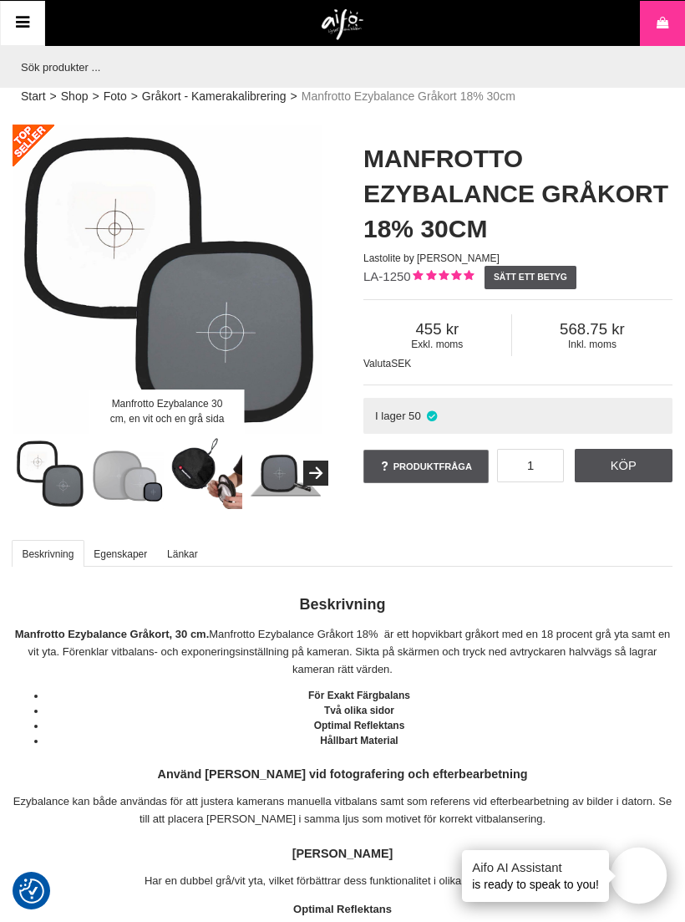
click at [207, 409] on div "Manfrotto Ezybalance 30 cm, en vit och en grå sida" at bounding box center [167, 411] width 155 height 44
click at [287, 478] on img at bounding box center [285, 474] width 72 height 72
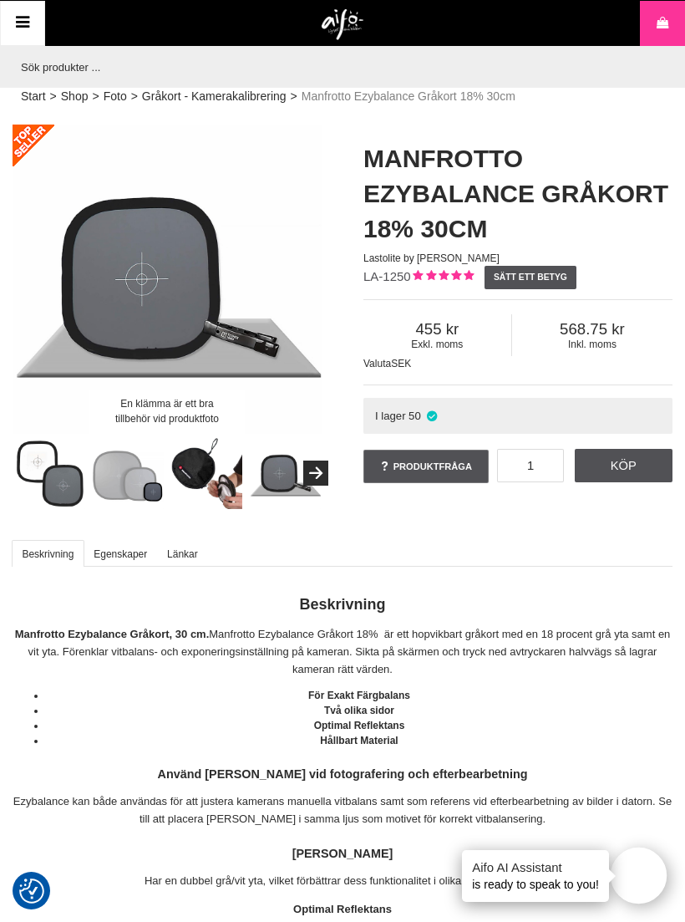
click at [314, 474] on button "Next" at bounding box center [315, 472] width 25 height 25
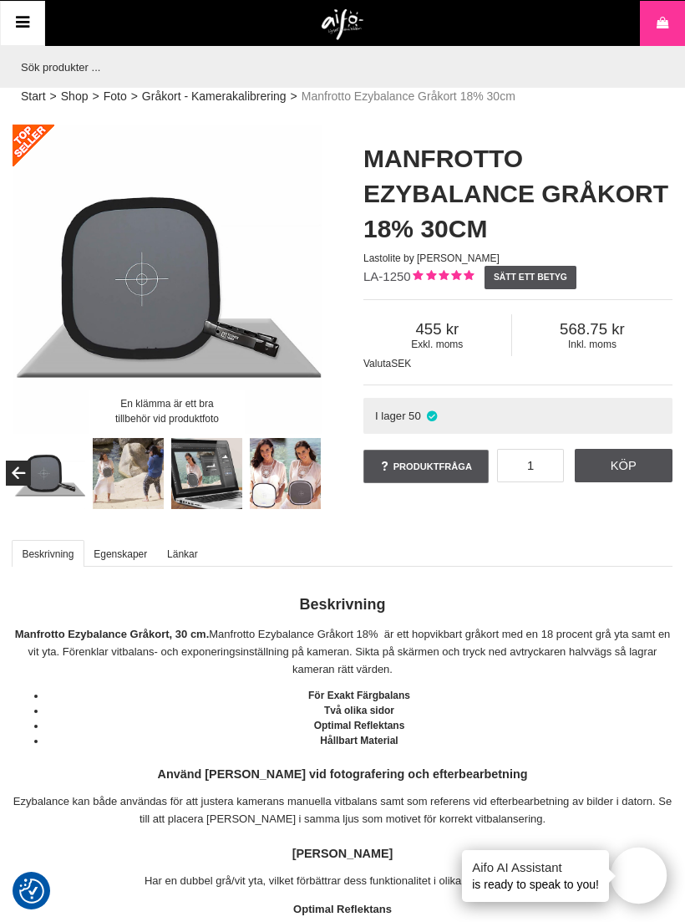
click at [302, 470] on img at bounding box center [286, 474] width 72 height 72
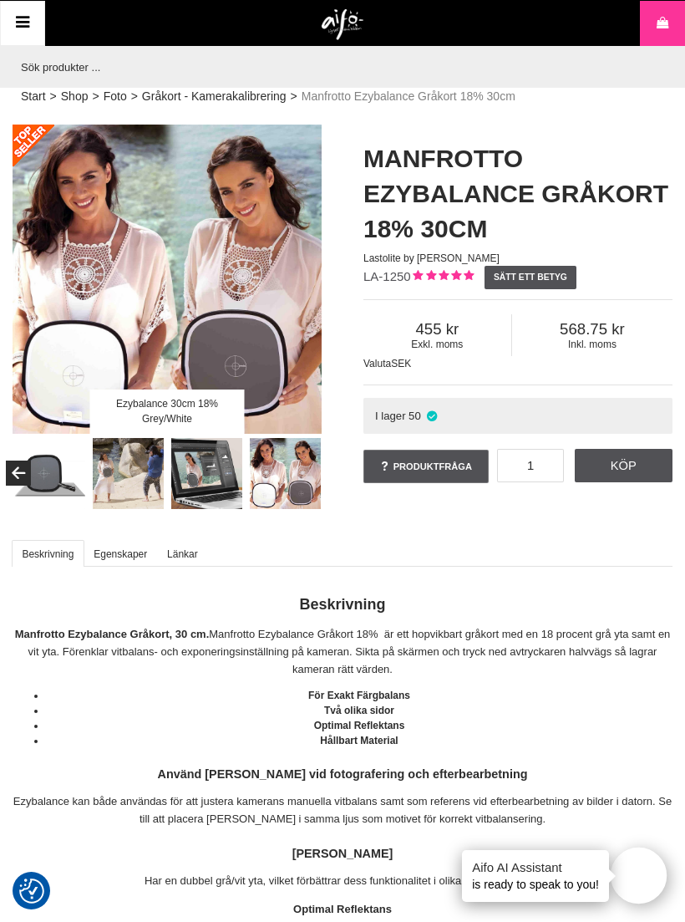
click at [302, 488] on img at bounding box center [286, 474] width 72 height 72
click at [307, 483] on img at bounding box center [285, 474] width 72 height 72
click at [222, 469] on img at bounding box center [209, 474] width 72 height 72
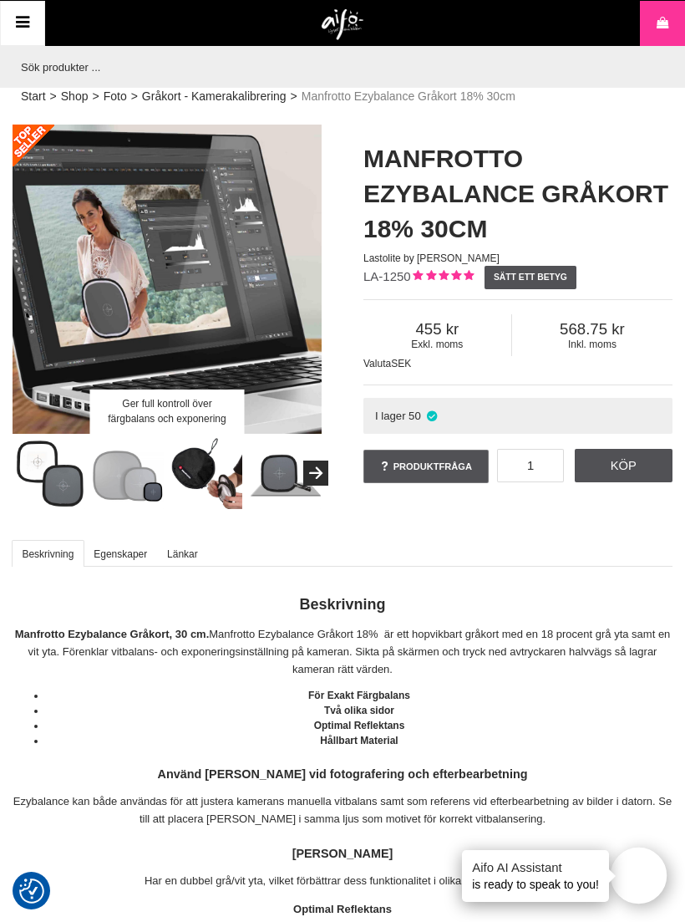
click at [280, 470] on img at bounding box center [286, 474] width 72 height 72
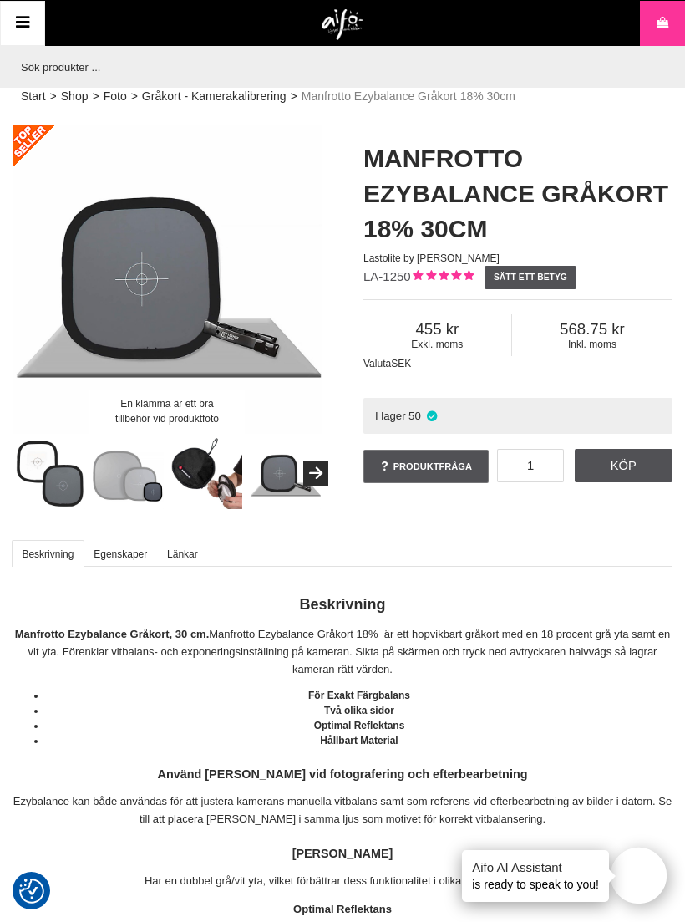
click at [226, 349] on div "En klämma är ett bra tillbehör vid produktfoto" at bounding box center [167, 279] width 309 height 309
click at [251, 329] on div "En klämma är ett bra tillbehör vid produktfoto" at bounding box center [167, 279] width 309 height 309
click at [58, 484] on img at bounding box center [50, 474] width 72 height 72
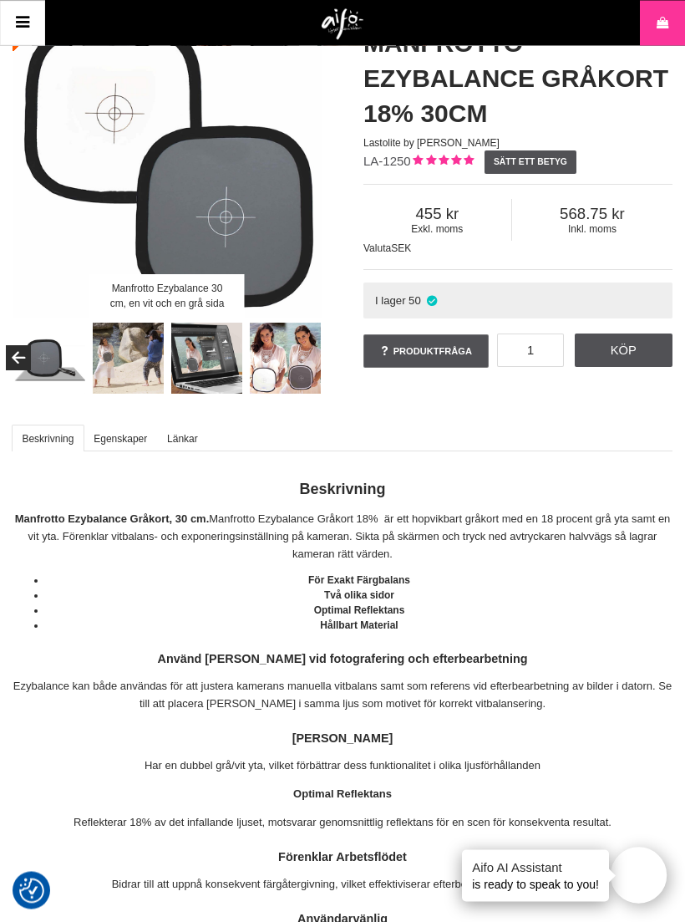
scroll to position [109, 0]
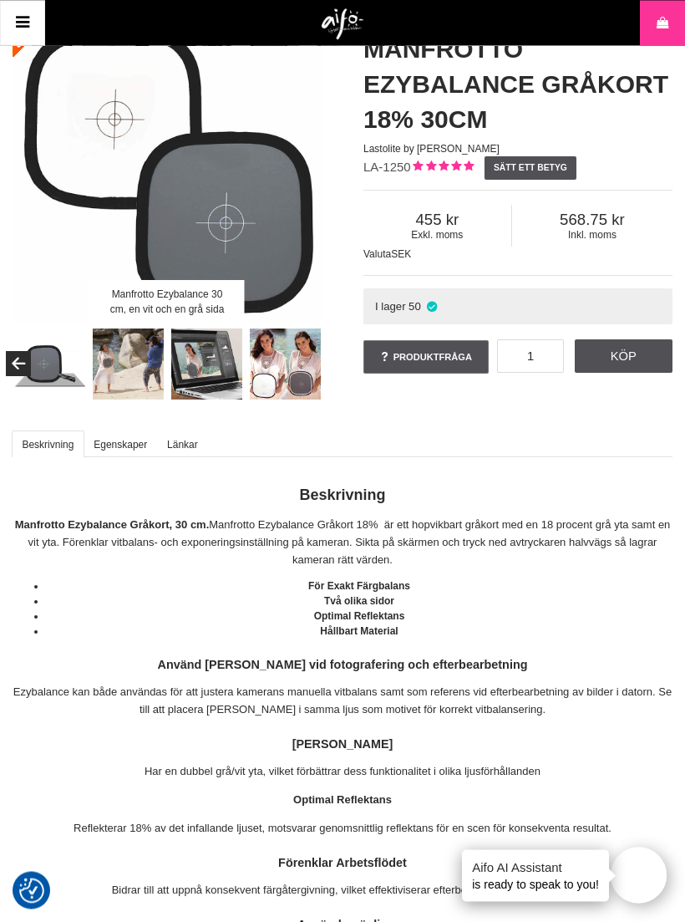
click at [313, 366] on img at bounding box center [286, 365] width 72 height 72
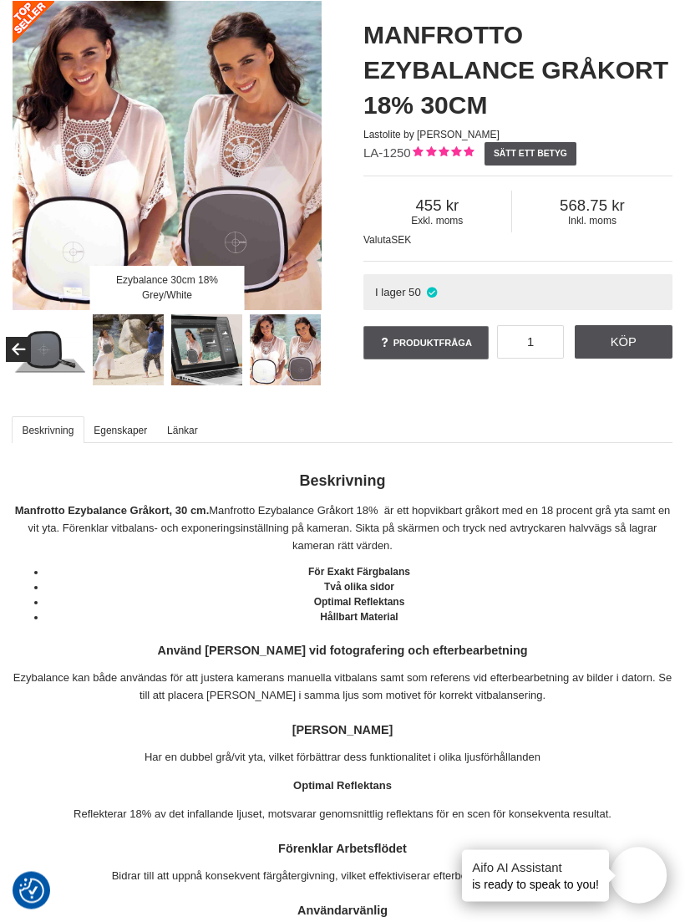
scroll to position [0, 0]
